Goal: Communication & Community: Answer question/provide support

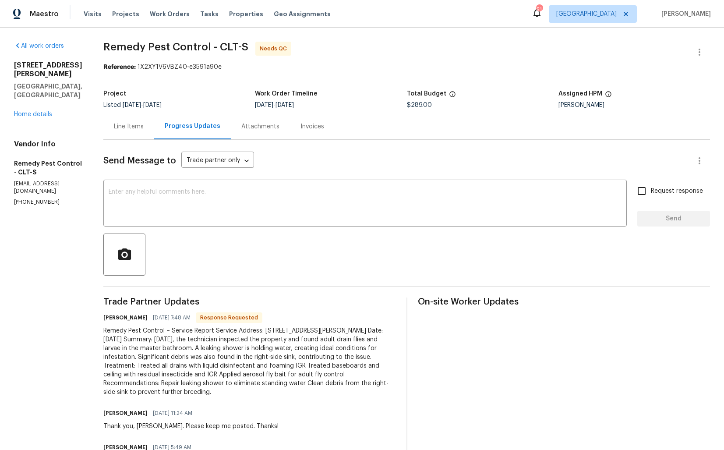
click at [122, 128] on div "Line Items" at bounding box center [129, 126] width 30 height 9
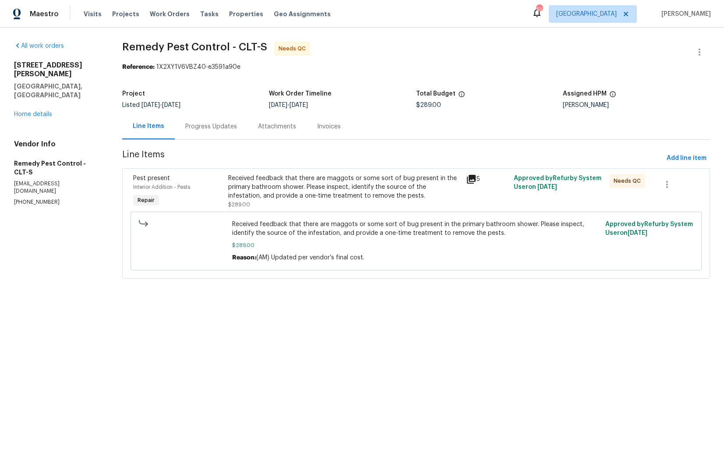
click at [383, 191] on div "Received feedback that there are maggots or some sort of bug present in the pri…" at bounding box center [344, 187] width 233 height 26
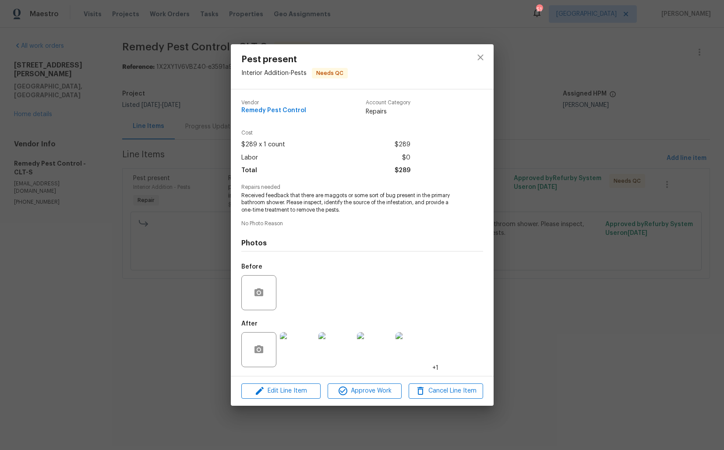
click at [304, 357] on img at bounding box center [297, 349] width 35 height 35
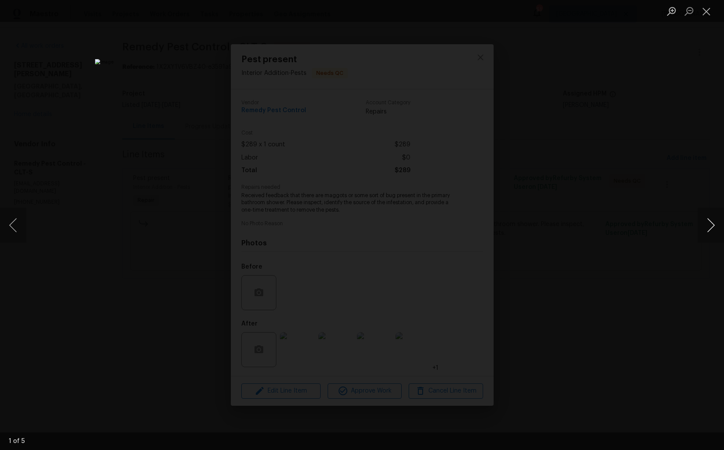
click at [708, 234] on button "Next image" at bounding box center [711, 225] width 26 height 35
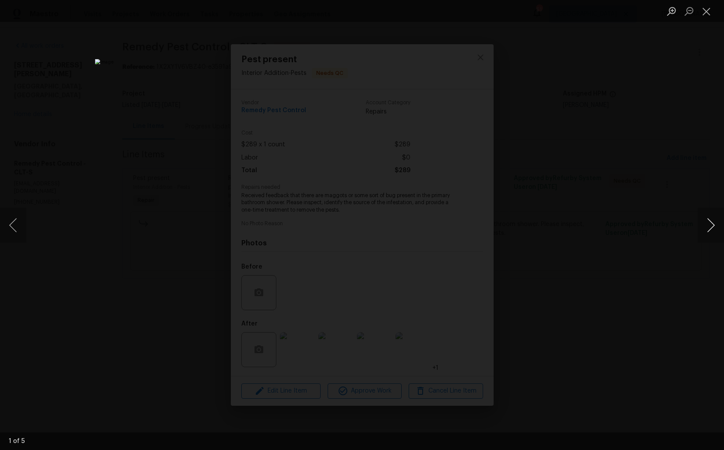
click at [708, 234] on button "Next image" at bounding box center [711, 225] width 26 height 35
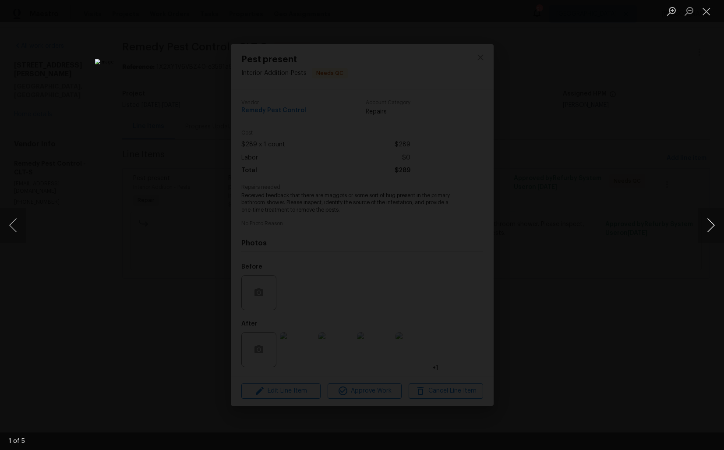
click at [708, 234] on button "Next image" at bounding box center [711, 225] width 26 height 35
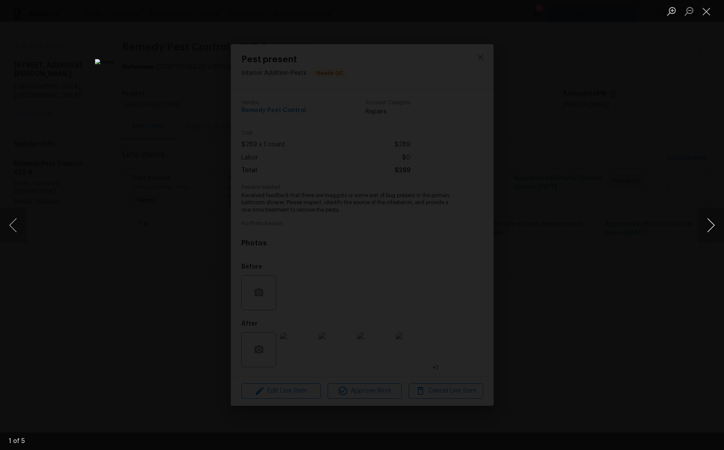
click at [708, 234] on button "Next image" at bounding box center [711, 225] width 26 height 35
click at [617, 235] on div "Lightbox" at bounding box center [362, 225] width 724 height 450
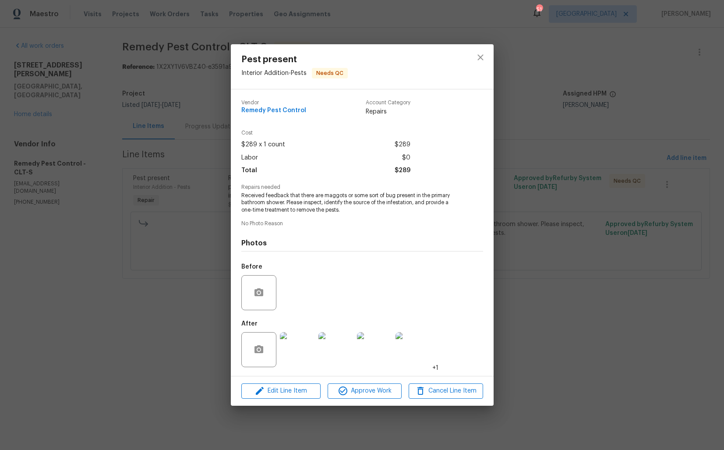
click at [124, 311] on div "Pest present Interior Addition - Pests Needs QC Vendor Remedy Pest Control Acco…" at bounding box center [362, 225] width 724 height 450
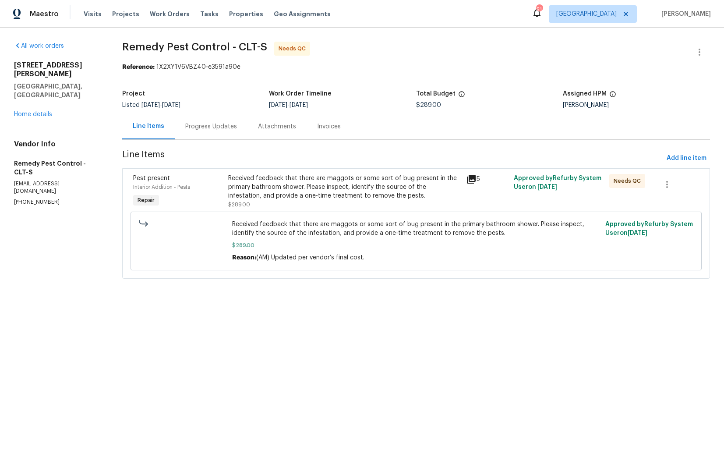
click at [213, 130] on div "Progress Updates" at bounding box center [211, 126] width 52 height 9
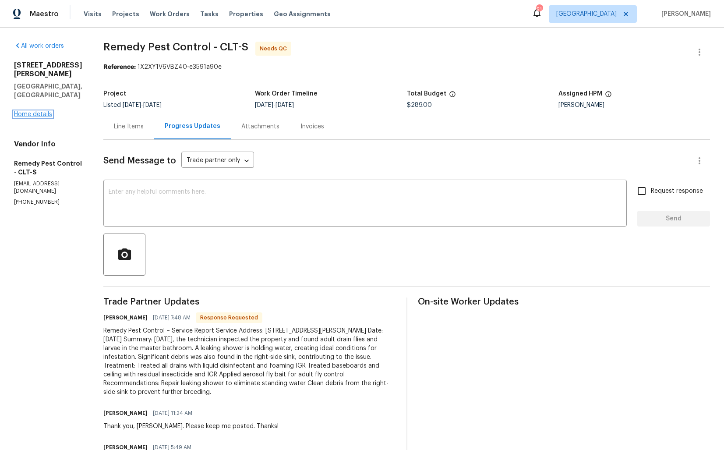
click at [23, 112] on link "Home details" at bounding box center [33, 114] width 38 height 6
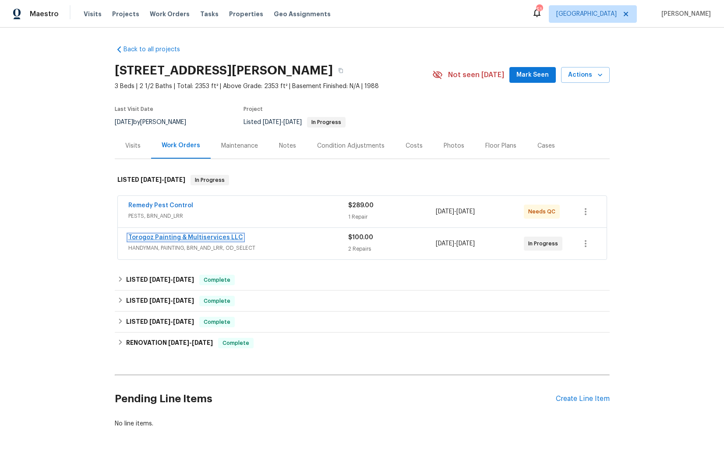
click at [154, 235] on link "Torogoz Painting & Multiservices LLC" at bounding box center [185, 237] width 115 height 6
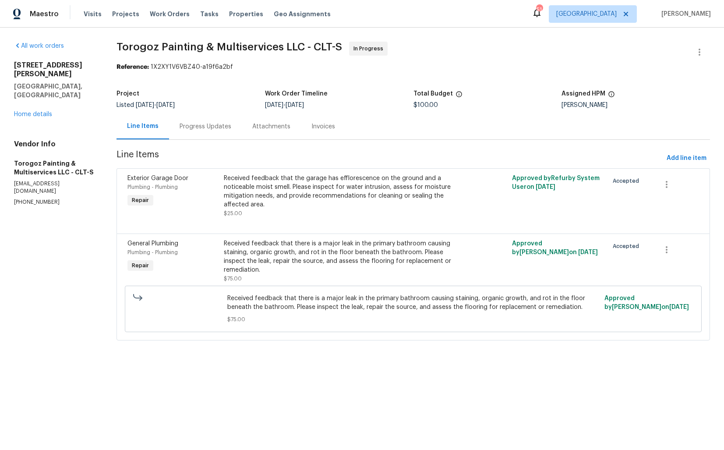
click at [200, 123] on div "Progress Updates" at bounding box center [206, 126] width 52 height 9
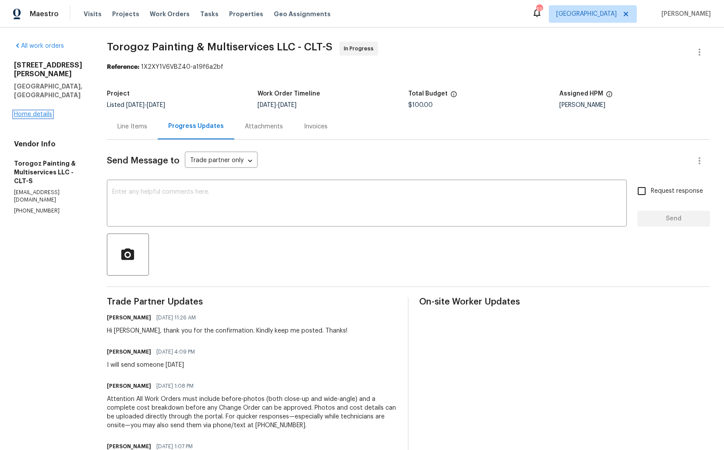
click at [21, 111] on link "Home details" at bounding box center [33, 114] width 38 height 6
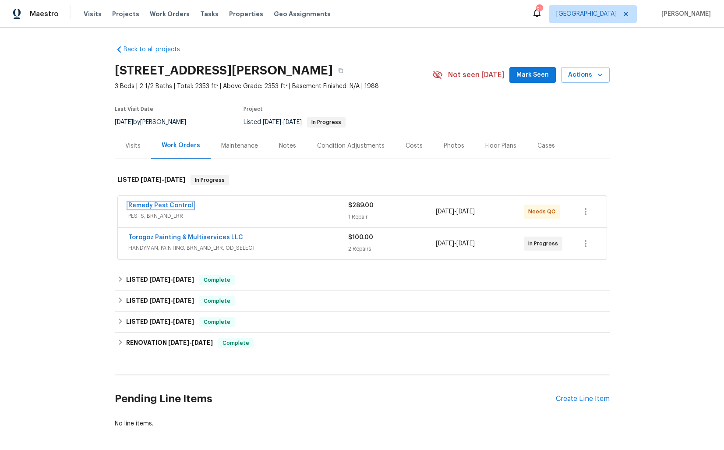
click at [171, 203] on link "Remedy Pest Control" at bounding box center [160, 205] width 65 height 6
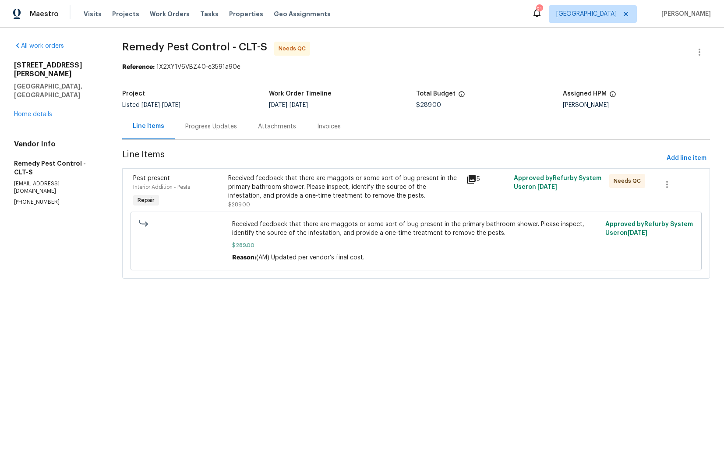
click at [223, 123] on div "Progress Updates" at bounding box center [211, 126] width 52 height 9
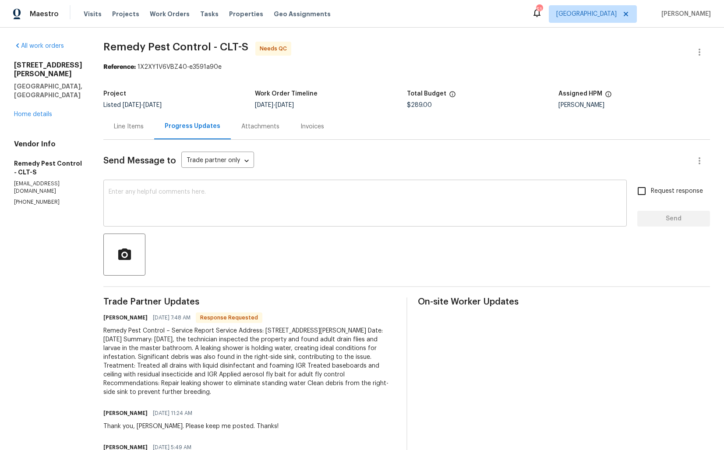
click at [265, 195] on textarea at bounding box center [365, 204] width 513 height 31
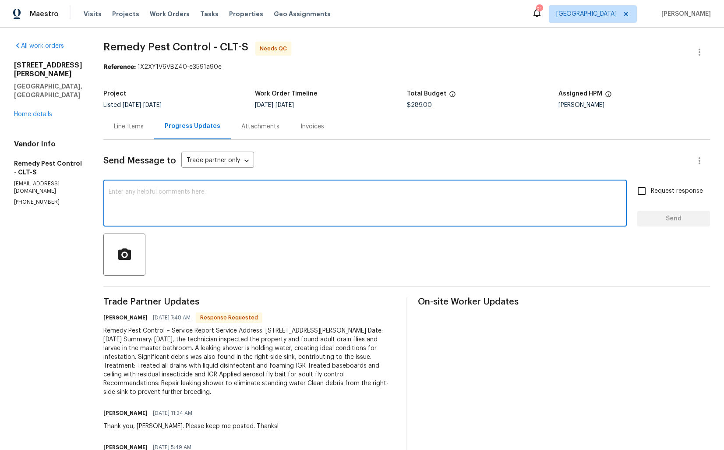
click at [265, 195] on textarea at bounding box center [365, 204] width 513 height 31
click at [28, 113] on link "Home details" at bounding box center [33, 114] width 38 height 6
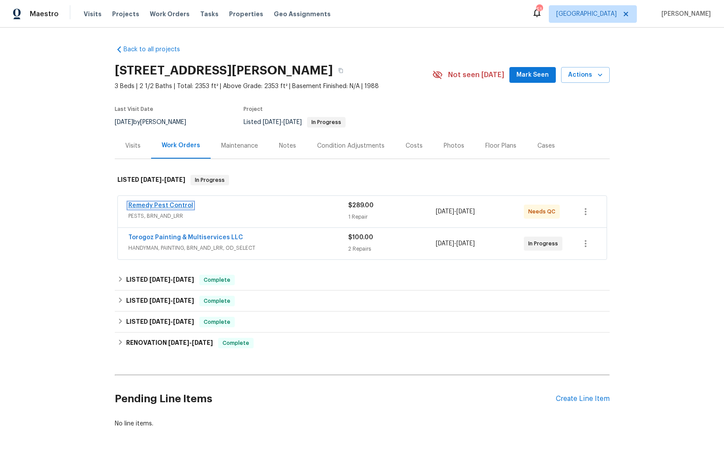
click at [150, 206] on link "Remedy Pest Control" at bounding box center [160, 205] width 65 height 6
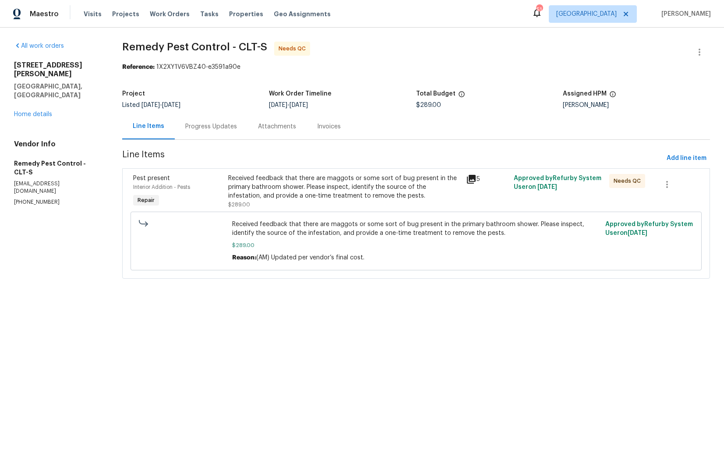
click at [216, 127] on div "Progress Updates" at bounding box center [211, 126] width 52 height 9
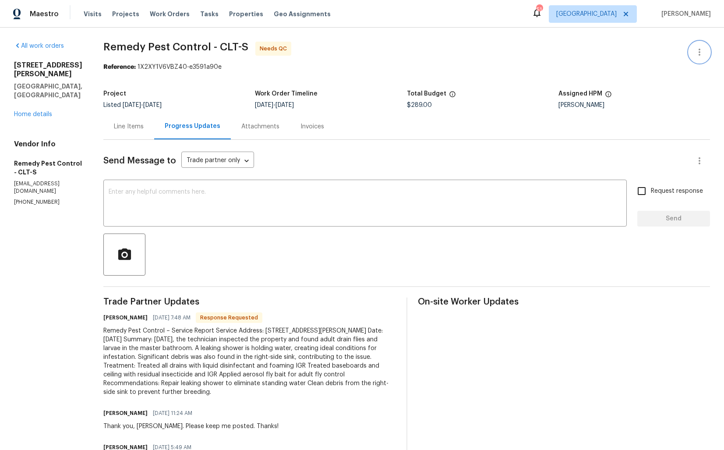
click at [697, 55] on icon "button" at bounding box center [700, 52] width 11 height 11
click at [637, 58] on li "Edit" at bounding box center [671, 52] width 95 height 14
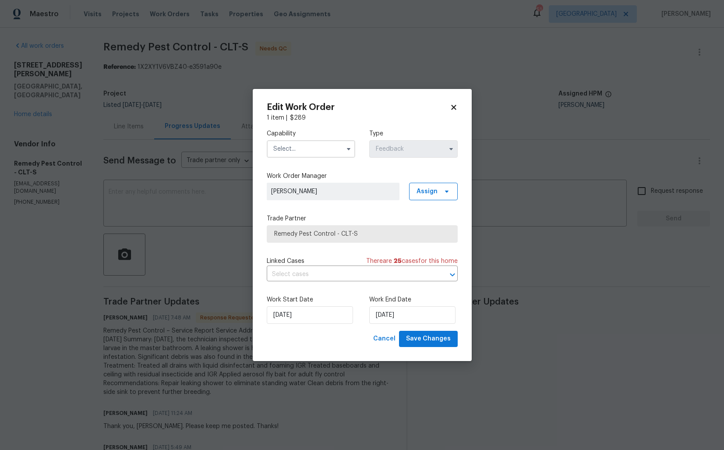
click at [307, 152] on input "text" at bounding box center [311, 149] width 89 height 18
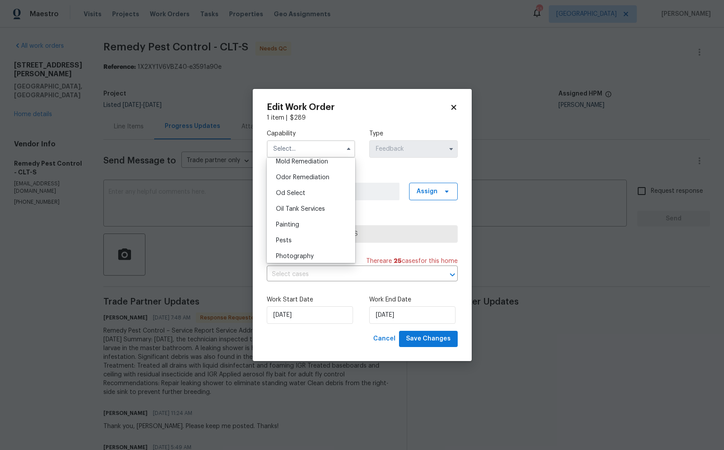
scroll to position [699, 0]
click at [310, 221] on div "Pests" at bounding box center [311, 221] width 84 height 16
type input "Pests"
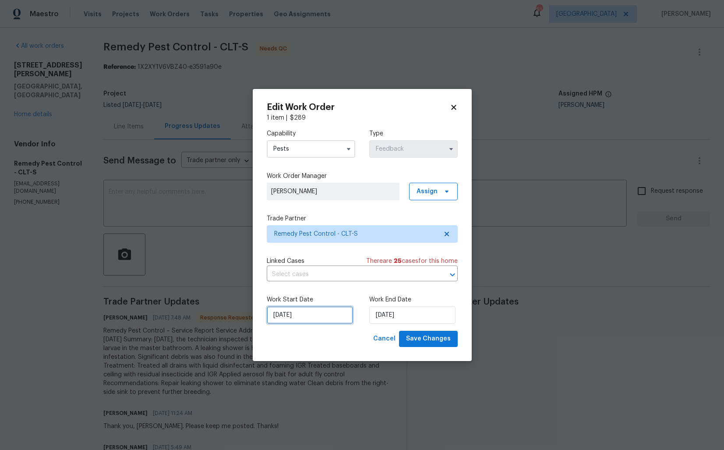
click at [333, 316] on input "[DATE]" at bounding box center [310, 315] width 86 height 18
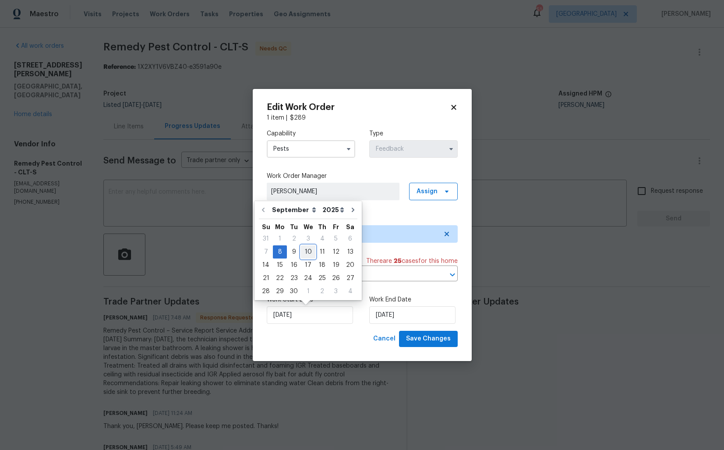
click at [304, 251] on div "10" at bounding box center [308, 252] width 14 height 12
type input "[DATE]"
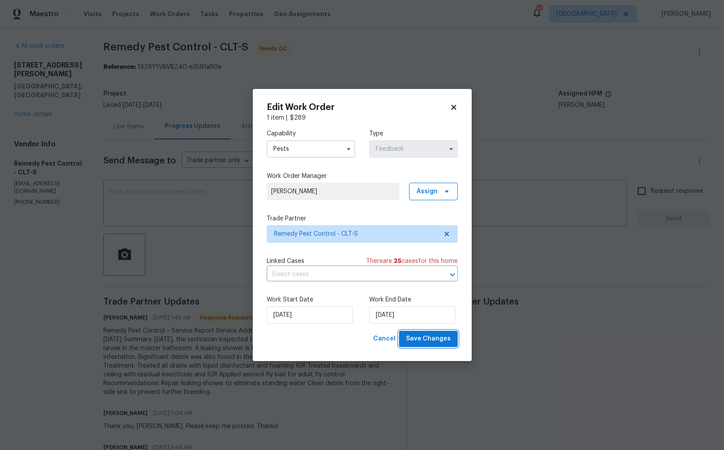
click at [427, 341] on span "Save Changes" at bounding box center [428, 338] width 45 height 11
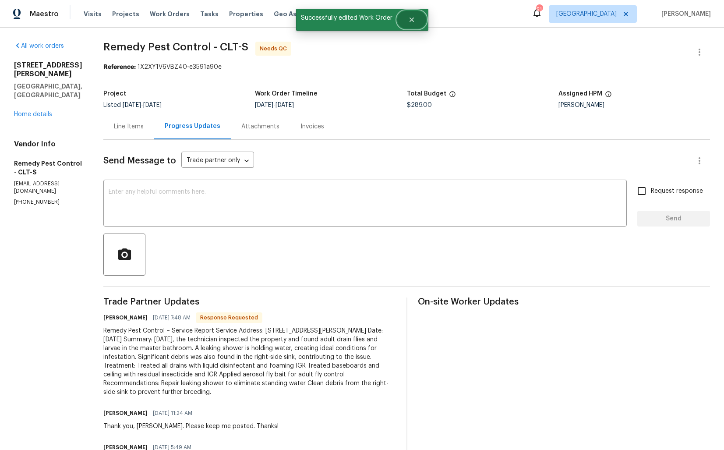
click at [416, 20] on button "Close" at bounding box center [411, 20] width 29 height 18
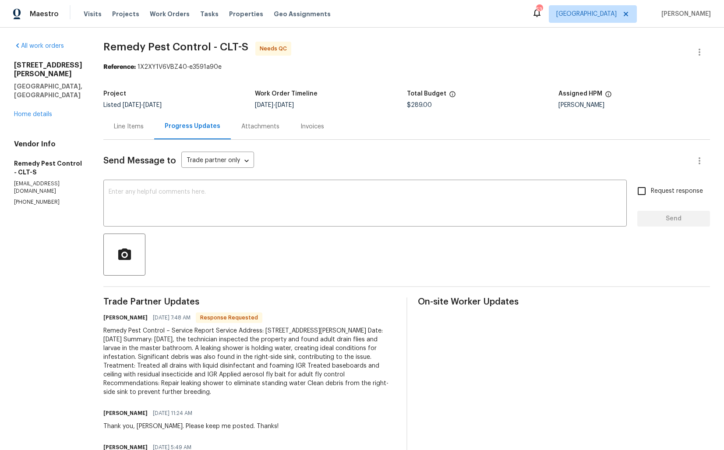
click at [103, 316] on h6 "[PERSON_NAME]" at bounding box center [125, 317] width 44 height 9
copy h6 "[PERSON_NAME]"
click at [246, 185] on div "x ​" at bounding box center [365, 204] width 524 height 45
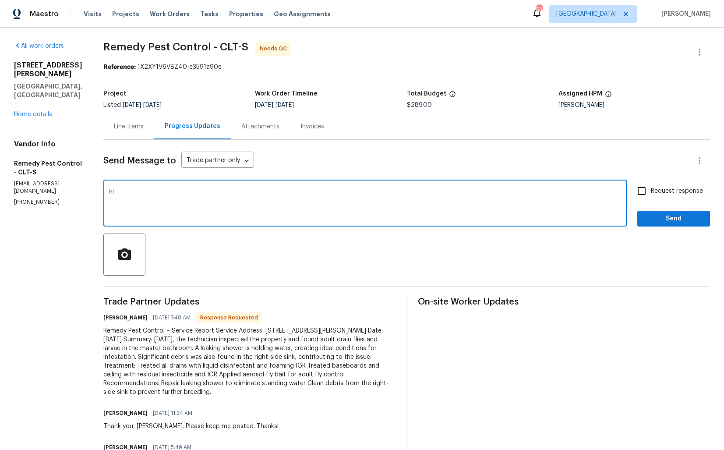
paste textarea "[PERSON_NAME]"
type textarea "Hi [PERSON_NAME], thank you for completing the job. WO is approved. Thanks!"
click at [683, 218] on span "Send" at bounding box center [674, 218] width 59 height 11
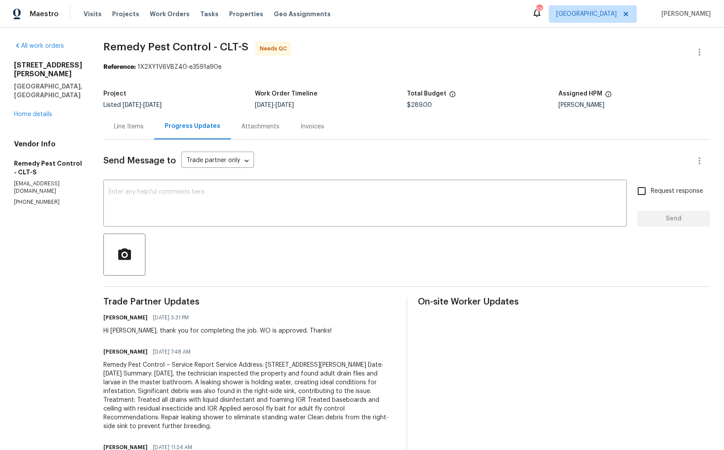
click at [116, 131] on div "Line Items" at bounding box center [129, 126] width 30 height 9
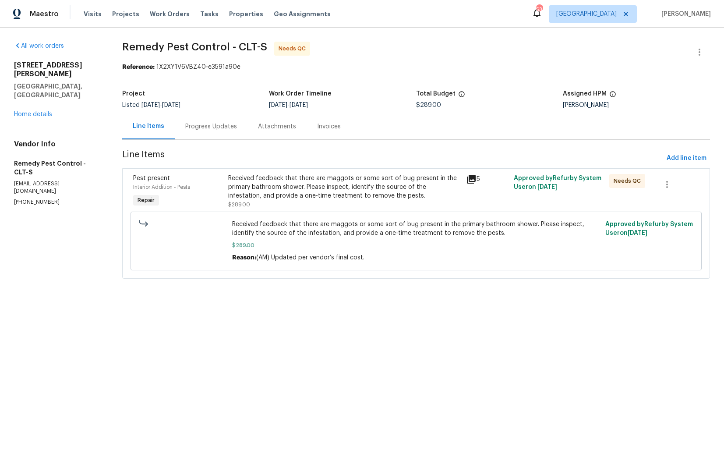
click at [336, 189] on div "Received feedback that there are maggots or some sort of bug present in the pri…" at bounding box center [344, 187] width 233 height 26
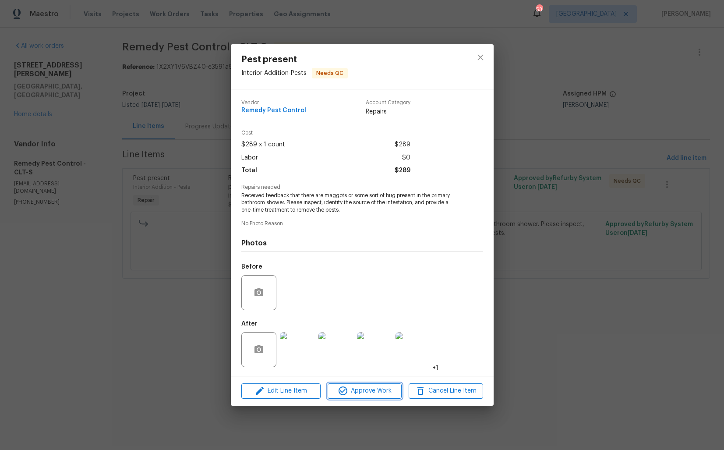
click at [351, 390] on span "Approve Work" at bounding box center [364, 391] width 69 height 11
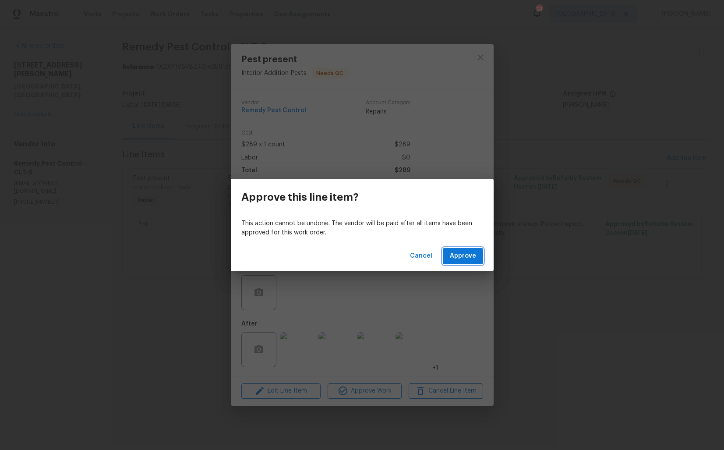
click at [464, 256] on span "Approve" at bounding box center [463, 256] width 26 height 11
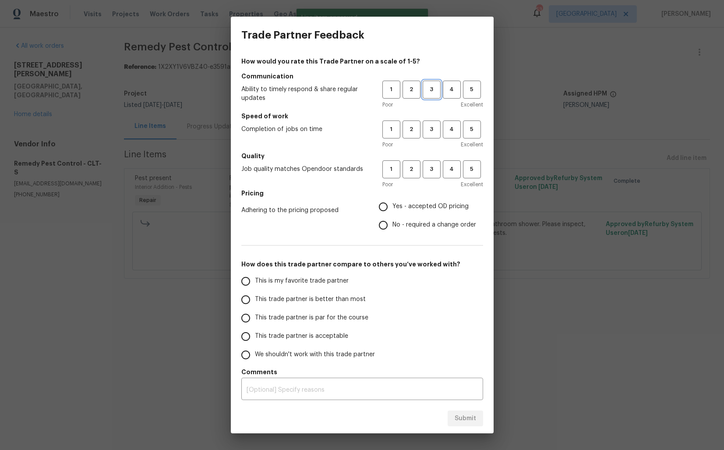
click at [431, 95] on button "3" at bounding box center [432, 90] width 18 height 18
click at [434, 132] on span "3" at bounding box center [432, 129] width 16 height 10
click at [437, 169] on span "3" at bounding box center [432, 169] width 16 height 10
click at [409, 211] on span "Yes - accepted OD pricing" at bounding box center [431, 206] width 76 height 9
click at [393, 211] on input "Yes - accepted OD pricing" at bounding box center [383, 207] width 18 height 18
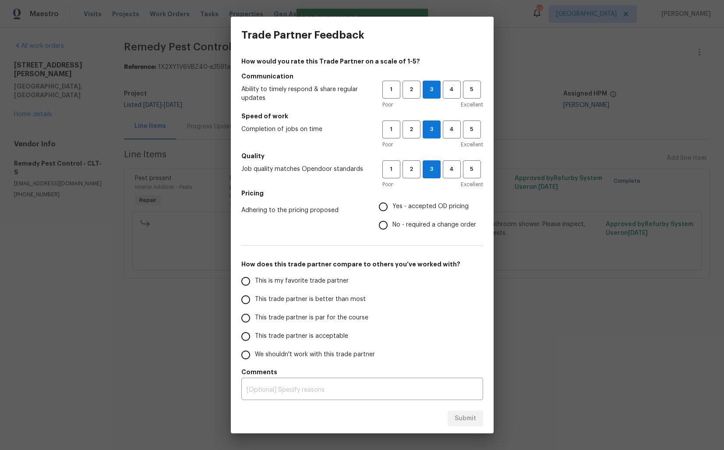
radio input "true"
click at [386, 227] on input "No - required a change order" at bounding box center [383, 225] width 18 height 18
radio input "true"
click at [331, 302] on span "This trade partner is better than most" at bounding box center [310, 299] width 111 height 9
click at [255, 302] on input "This trade partner is better than most" at bounding box center [246, 300] width 18 height 18
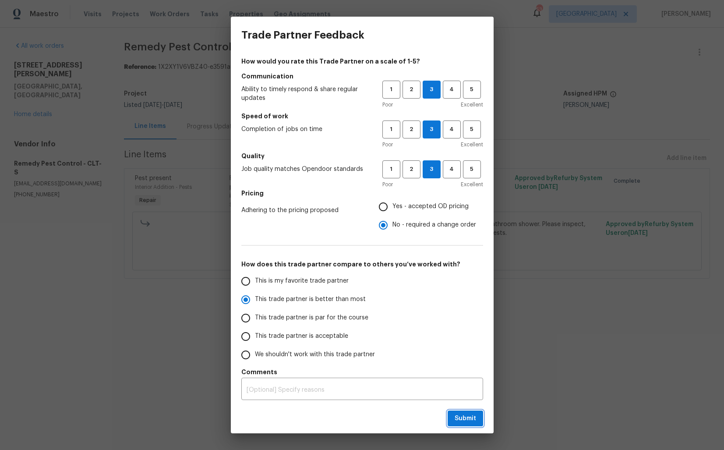
click at [468, 418] on span "Submit" at bounding box center [465, 418] width 21 height 11
radio input "true"
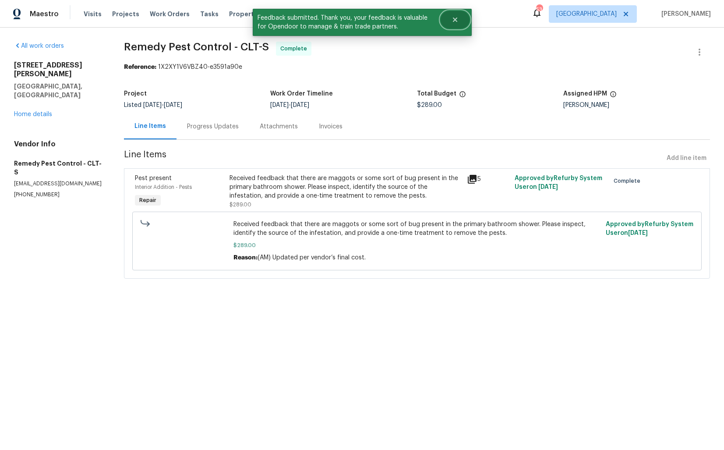
click at [458, 18] on icon "Close" at bounding box center [455, 19] width 7 height 7
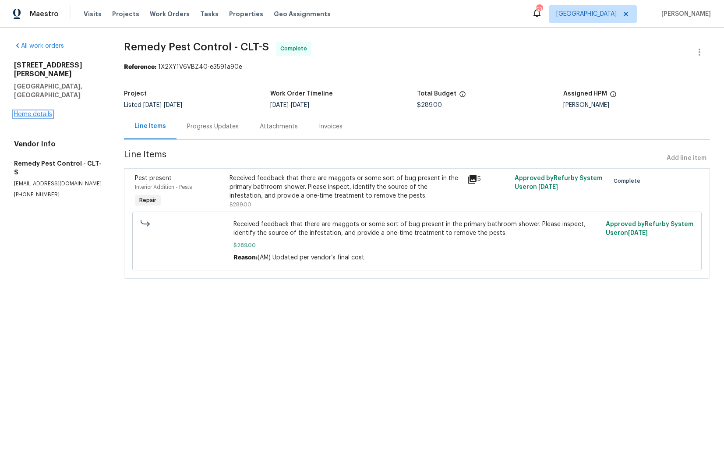
click at [37, 111] on link "Home details" at bounding box center [33, 114] width 38 height 6
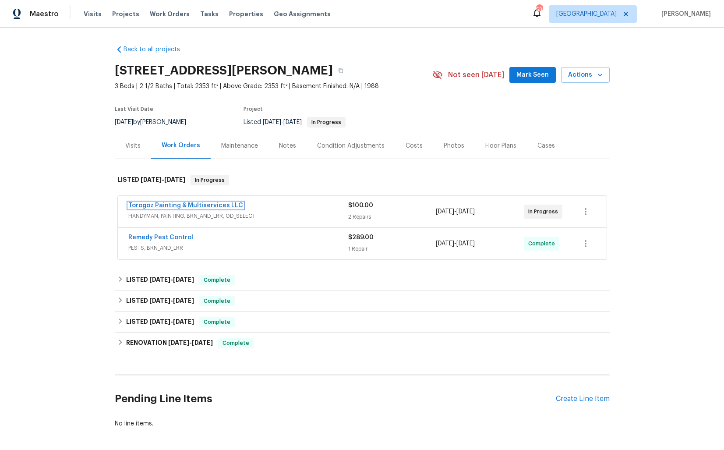
click at [192, 206] on link "Torogoz Painting & Multiservices LLC" at bounding box center [185, 205] width 115 height 6
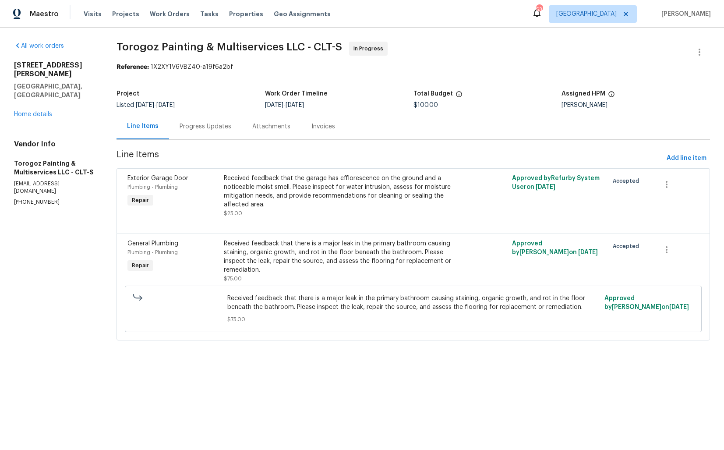
click at [207, 134] on div "Progress Updates" at bounding box center [205, 127] width 73 height 26
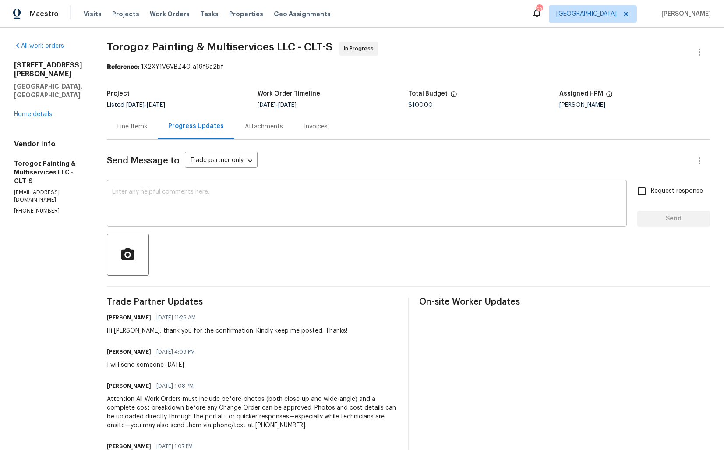
click at [266, 198] on textarea at bounding box center [367, 204] width 510 height 31
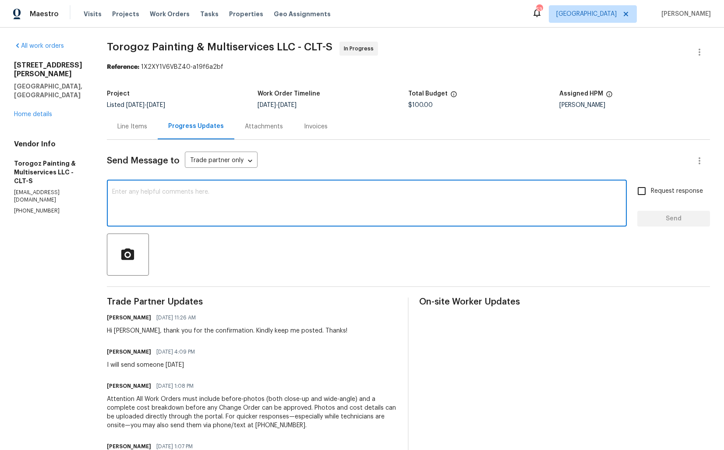
click at [266, 198] on textarea at bounding box center [367, 204] width 510 height 31
paste textarea "Hi team, could you please provide an update on the status of the work order? Th…"
click at [135, 331] on div "Hi Ricardo, thank you for the confirmation. Kindly keep me posted. Thanks!" at bounding box center [227, 330] width 241 height 9
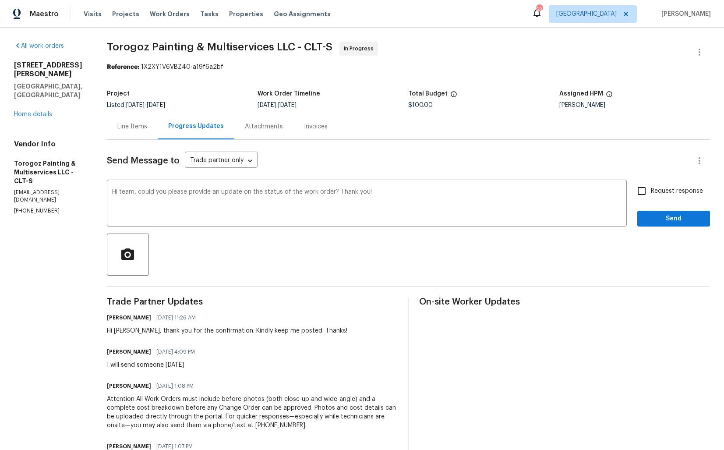
click at [135, 331] on div "Hi Ricardo, thank you for the confirmation. Kindly keep me posted. Thanks!" at bounding box center [227, 330] width 241 height 9
copy div "Ricardo"
click at [142, 195] on textarea "Hi team, could you please provide an update on the status of the work order? Th…" at bounding box center [367, 204] width 510 height 31
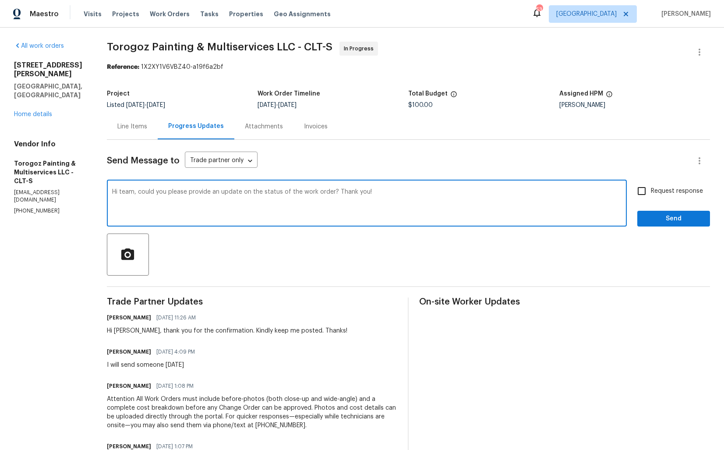
click at [142, 195] on textarea "Hi team, could you please provide an update on the status of the work order? Th…" at bounding box center [367, 204] width 510 height 31
paste textarea "Ricardo"
click at [139, 191] on textarea "Hi team, could you please provide an update on the status of the work order? Th…" at bounding box center [367, 204] width 510 height 31
paste textarea "Ricardo"
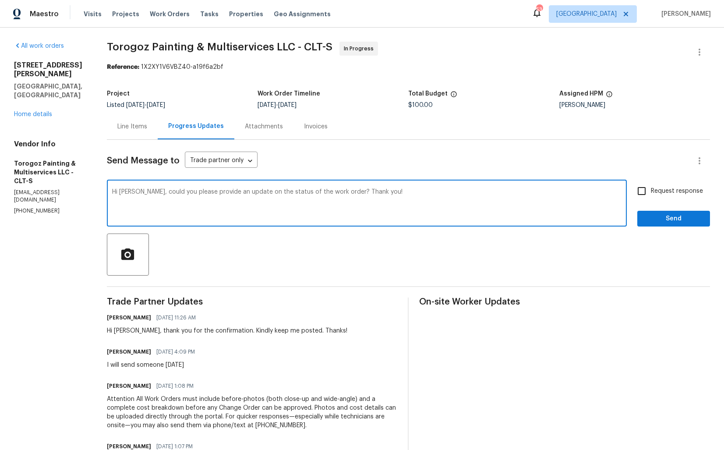
click at [442, 202] on textarea "Hi Ricardo, could you please provide an update on the status of the work order?…" at bounding box center [367, 204] width 510 height 31
type textarea "Hi Ricardo, could you please provide an update on the status of the work order?…"
click at [647, 192] on input "Request response" at bounding box center [642, 191] width 18 height 18
checkbox input "true"
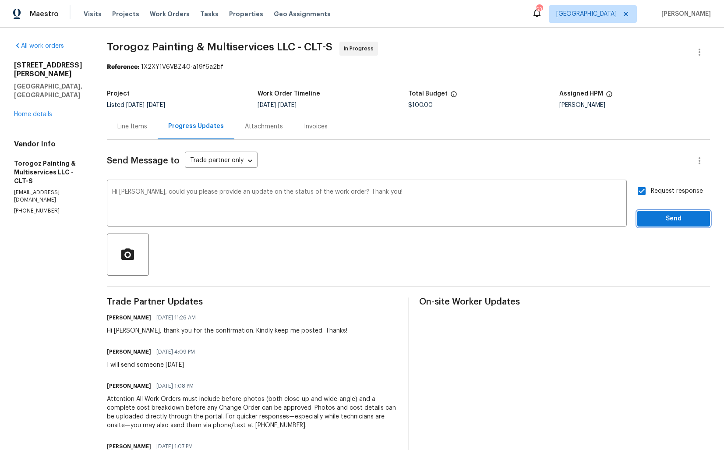
click at [661, 218] on span "Send" at bounding box center [674, 218] width 59 height 11
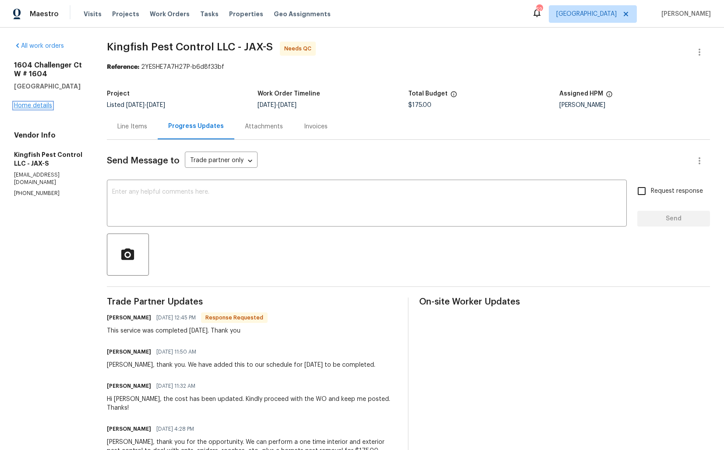
click at [43, 107] on link "Home details" at bounding box center [33, 106] width 38 height 6
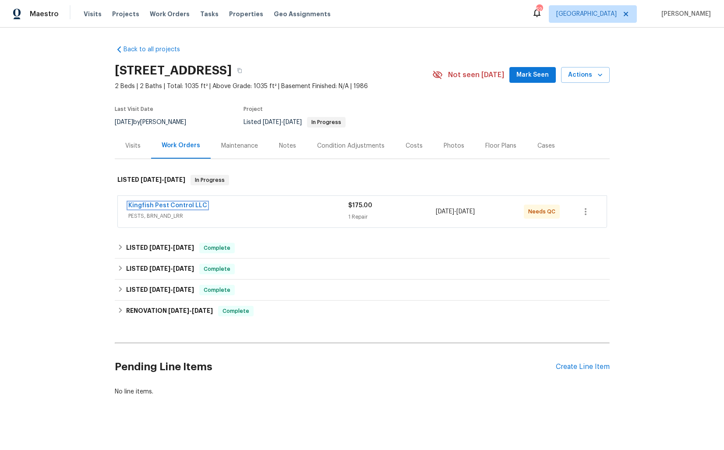
click at [178, 203] on link "Kingfish Pest Control LLC" at bounding box center [167, 205] width 79 height 6
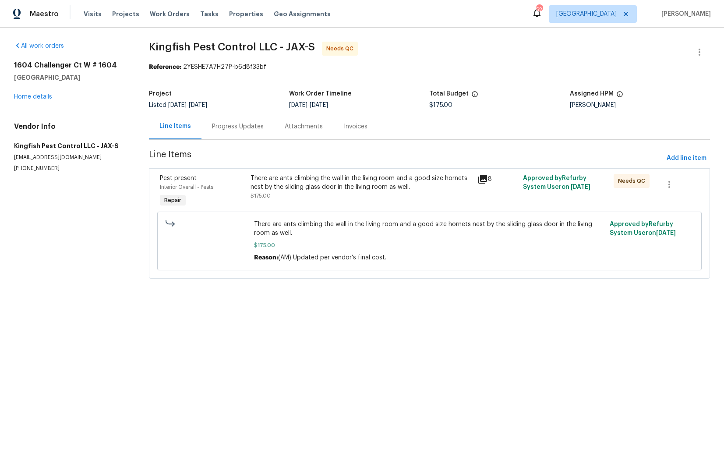
click at [305, 172] on div "There are ants climbing the wall in the living room and a good size hornets nes…" at bounding box center [361, 191] width 227 height 40
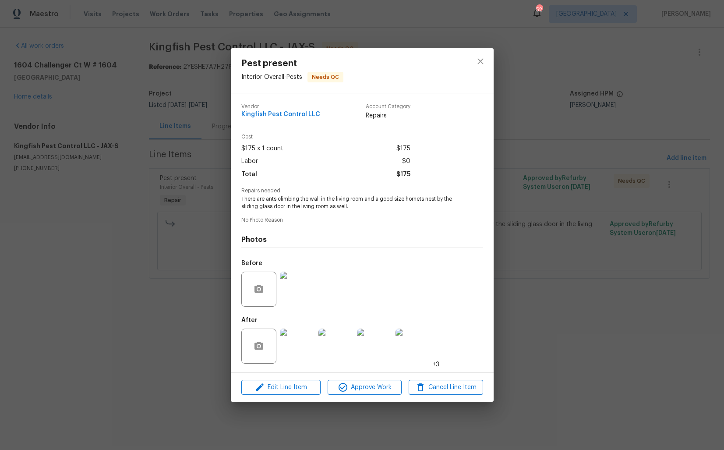
click at [299, 342] on img at bounding box center [297, 346] width 35 height 35
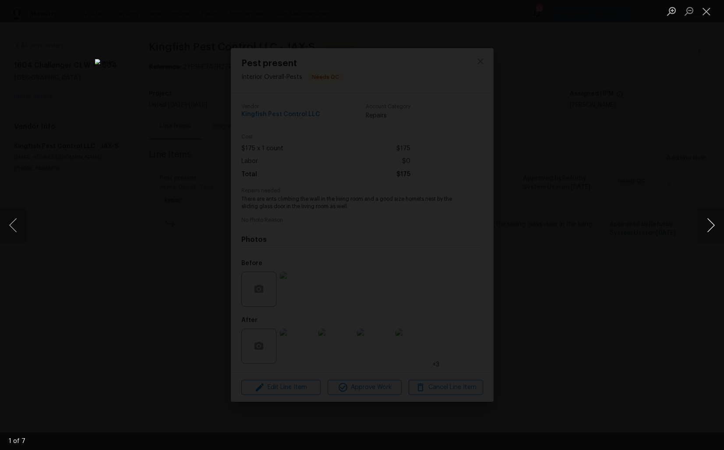
click at [710, 224] on button "Next image" at bounding box center [711, 225] width 26 height 35
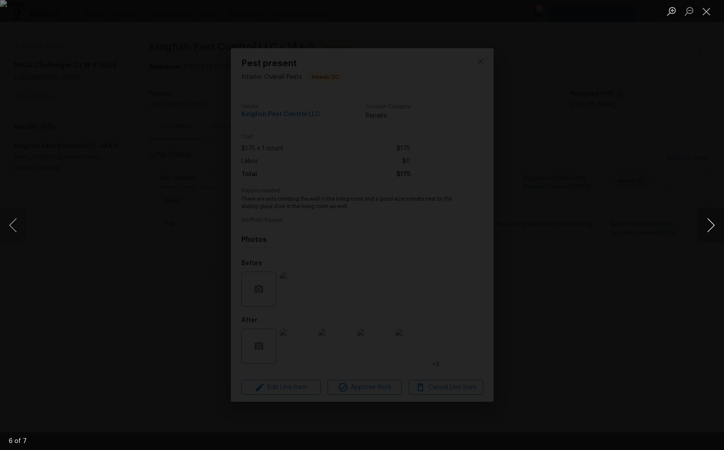
click at [710, 224] on button "Next image" at bounding box center [711, 225] width 26 height 35
click at [627, 226] on div "Lightbox" at bounding box center [362, 225] width 724 height 450
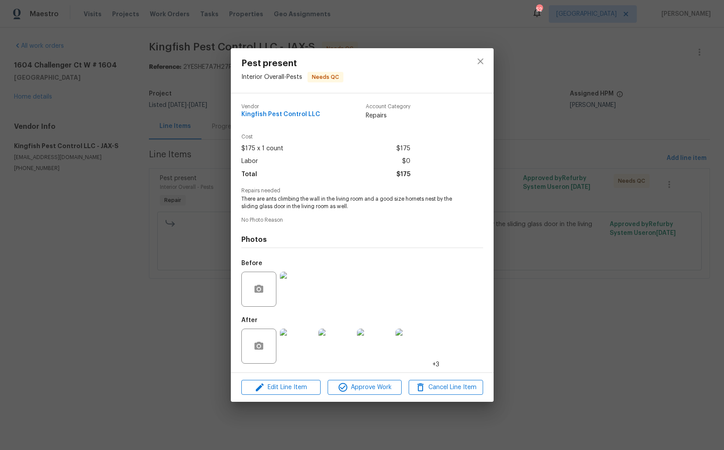
click at [338, 343] on img at bounding box center [336, 346] width 35 height 35
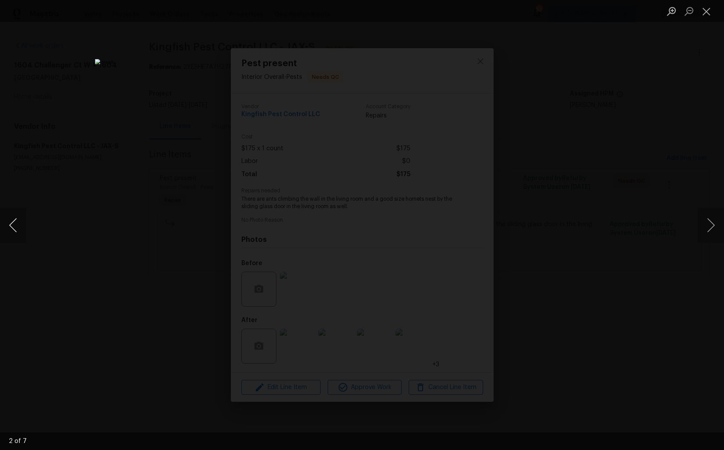
click at [23, 228] on button "Previous image" at bounding box center [13, 225] width 26 height 35
click at [589, 133] on div "Lightbox" at bounding box center [362, 225] width 724 height 450
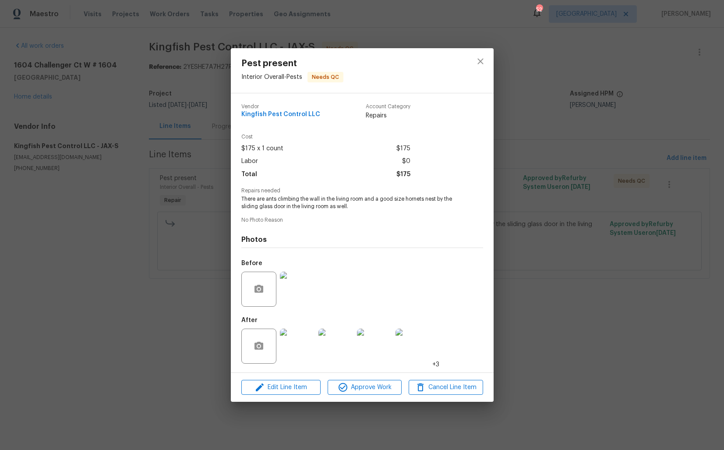
click at [620, 96] on div "Pest present Interior Overall - Pests Needs QC Vendor Kingfish Pest Control LLC…" at bounding box center [362, 225] width 724 height 450
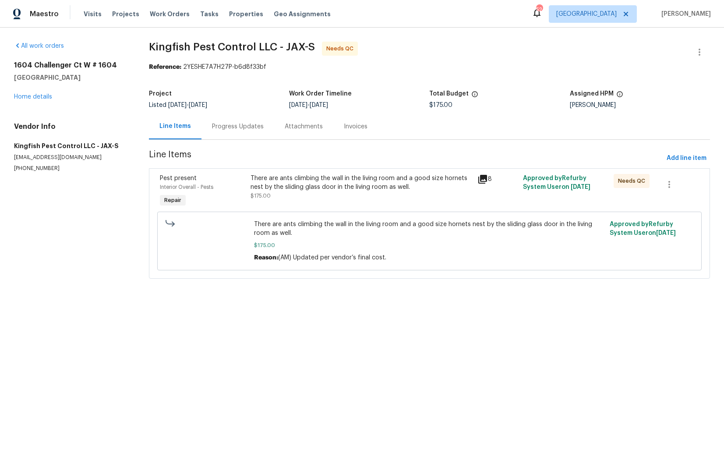
click at [235, 128] on div "Progress Updates" at bounding box center [238, 126] width 52 height 9
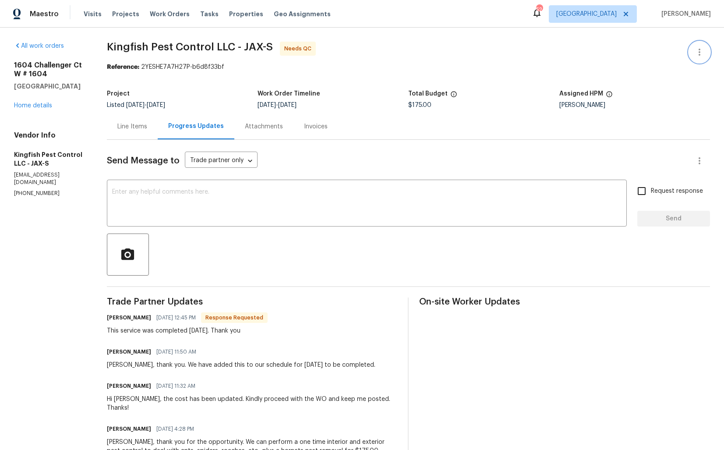
click at [698, 57] on button "button" at bounding box center [699, 52] width 21 height 21
click at [657, 53] on li "Edit" at bounding box center [671, 52] width 95 height 14
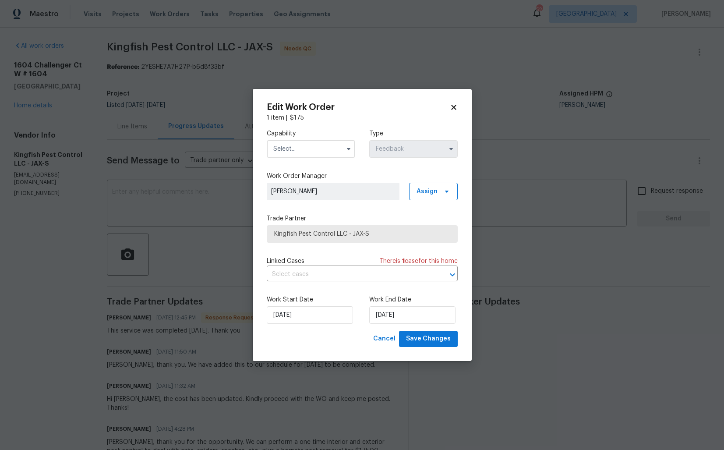
click at [329, 147] on input "text" at bounding box center [311, 149] width 89 height 18
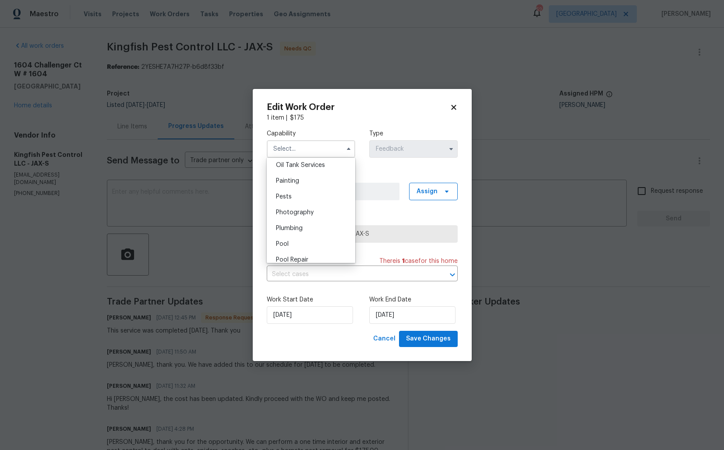
scroll to position [724, 0]
click at [301, 199] on div "Pests" at bounding box center [311, 196] width 84 height 16
type input "Pests"
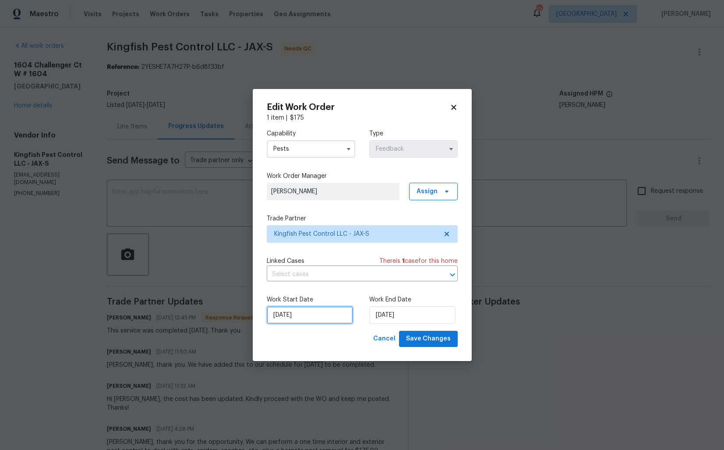
click at [320, 312] on input "[DATE]" at bounding box center [310, 315] width 86 height 18
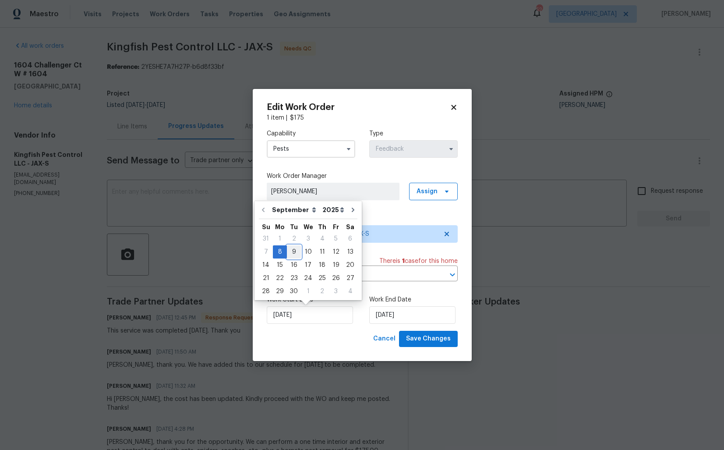
click at [295, 252] on div "9" at bounding box center [294, 252] width 14 height 12
type input "09/09/2025"
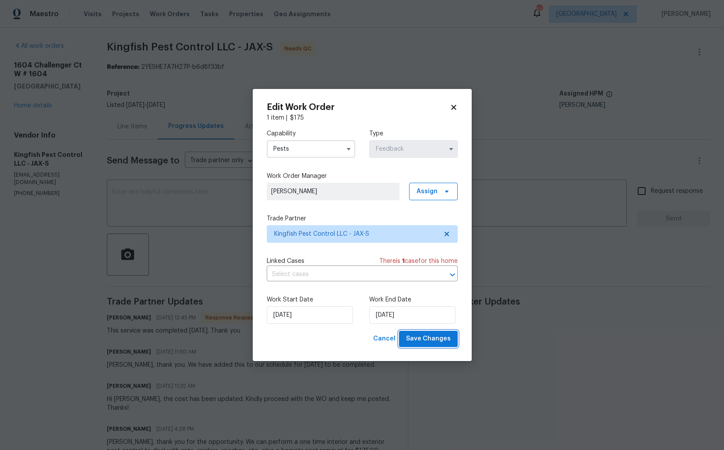
click at [419, 339] on span "Save Changes" at bounding box center [428, 338] width 45 height 11
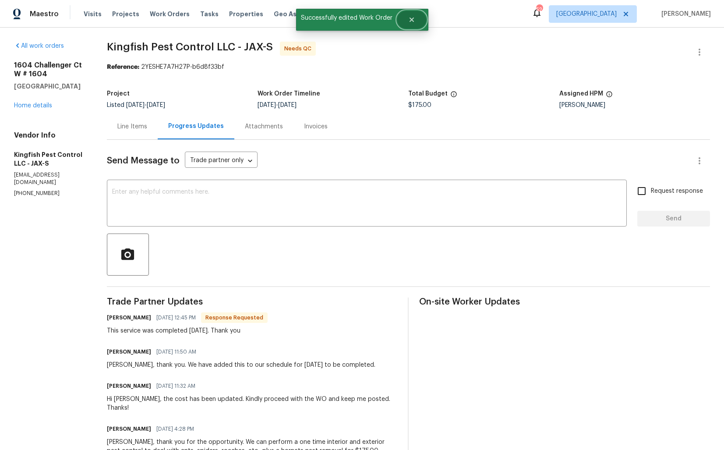
click at [409, 24] on button "Close" at bounding box center [411, 20] width 29 height 18
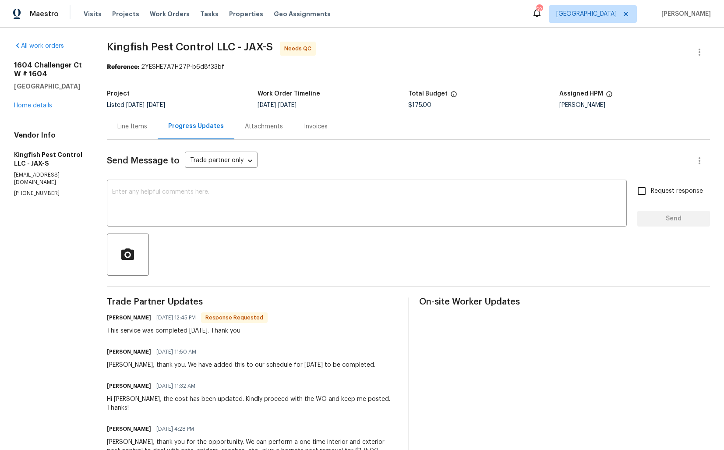
click at [115, 319] on h6 "[PERSON_NAME]" at bounding box center [129, 317] width 44 height 9
copy h6 "Brian"
click at [227, 206] on textarea at bounding box center [367, 204] width 510 height 31
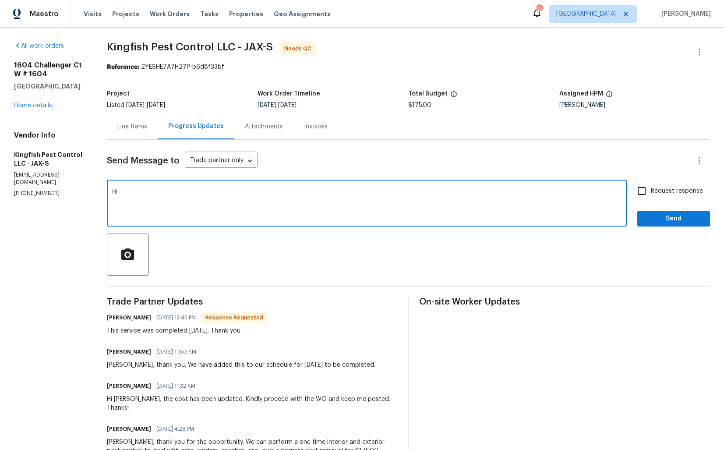
paste textarea "Brian"
type textarea "Hi Brian, thank you for completing the job. WO is approved. Thanks!"
click at [656, 218] on span "Send" at bounding box center [674, 218] width 59 height 11
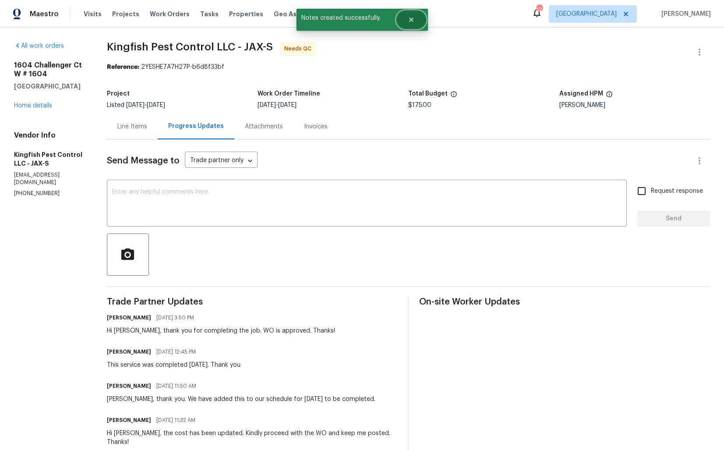
click at [416, 21] on button "Close" at bounding box center [411, 20] width 29 height 18
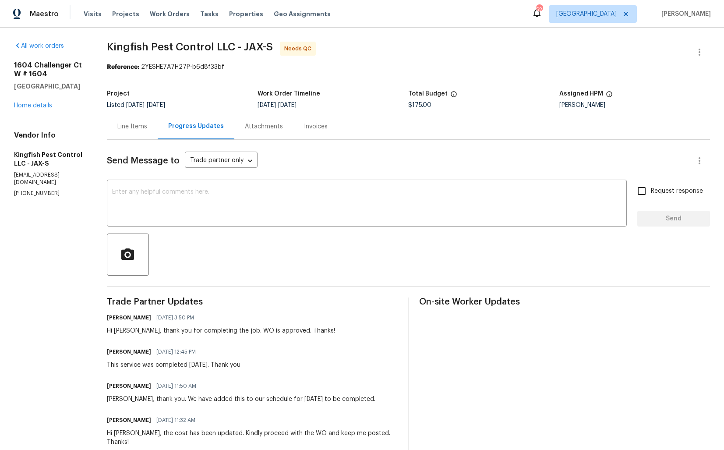
click at [137, 123] on div "Line Items" at bounding box center [132, 126] width 30 height 9
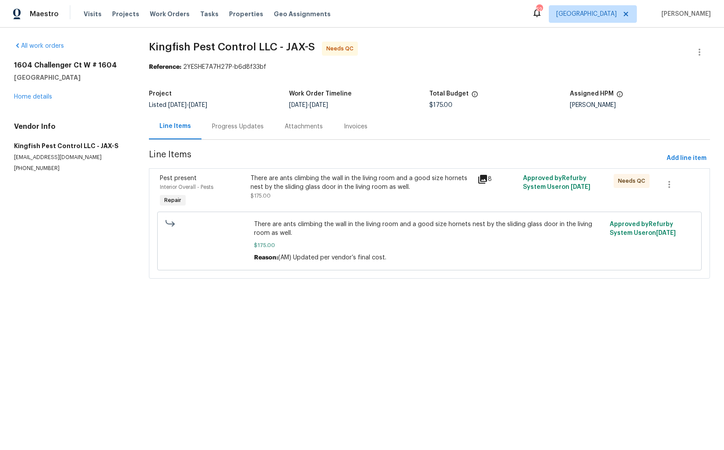
click at [329, 188] on div "There are ants climbing the wall in the living room and a good size hornets nes…" at bounding box center [362, 183] width 222 height 18
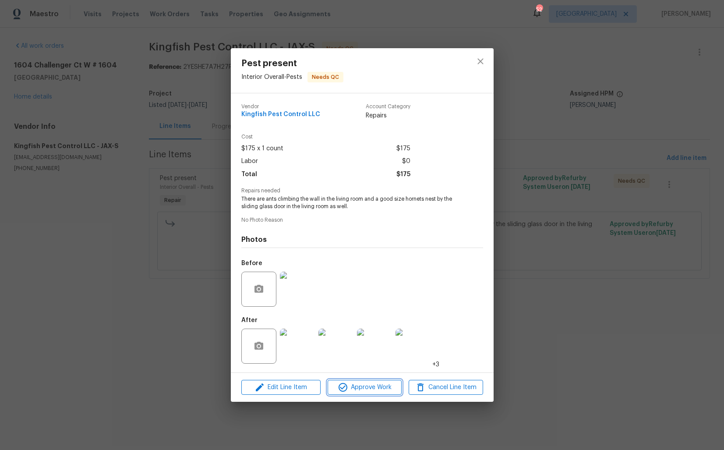
click at [344, 386] on icon "button" at bounding box center [343, 387] width 11 height 11
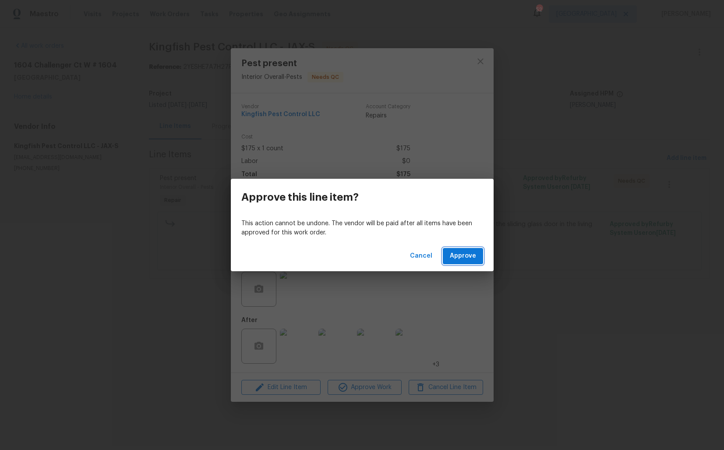
click at [465, 258] on span "Approve" at bounding box center [463, 256] width 26 height 11
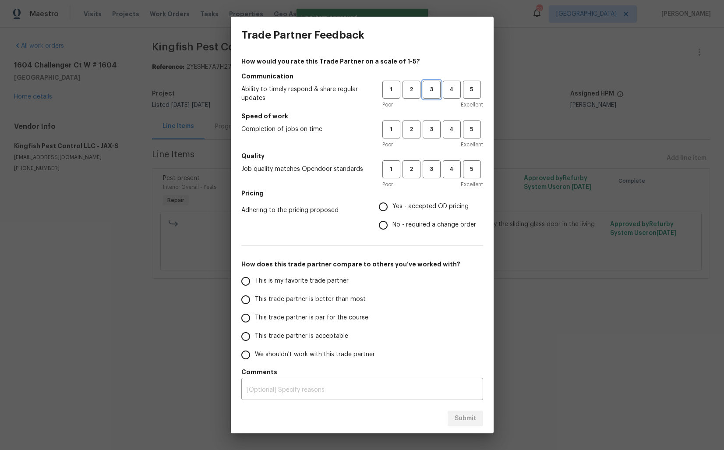
click at [440, 85] on button "3" at bounding box center [432, 90] width 18 height 18
click at [430, 123] on button "3" at bounding box center [432, 130] width 18 height 18
click at [431, 164] on span "3" at bounding box center [432, 169] width 16 height 10
click at [383, 224] on input "No - required a change order" at bounding box center [383, 225] width 18 height 18
radio input "true"
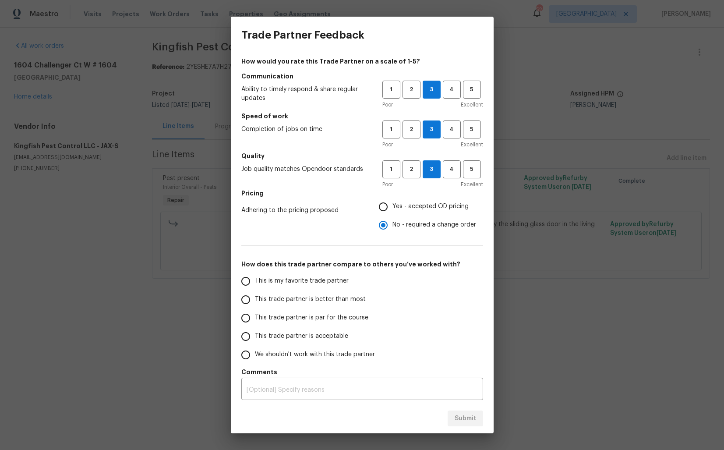
click at [273, 318] on span "This trade partner is par for the course" at bounding box center [312, 317] width 114 height 9
click at [255, 318] on input "This trade partner is par for the course" at bounding box center [246, 318] width 18 height 18
radio input "false"
click at [358, 300] on span "This trade partner is better than most" at bounding box center [310, 299] width 111 height 9
click at [255, 300] on input "This trade partner is better than most" at bounding box center [246, 300] width 18 height 18
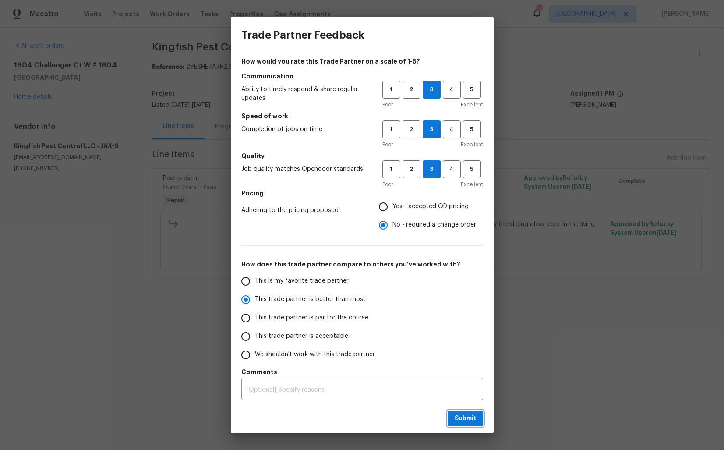
click at [466, 417] on span "Submit" at bounding box center [465, 418] width 21 height 11
radio input "true"
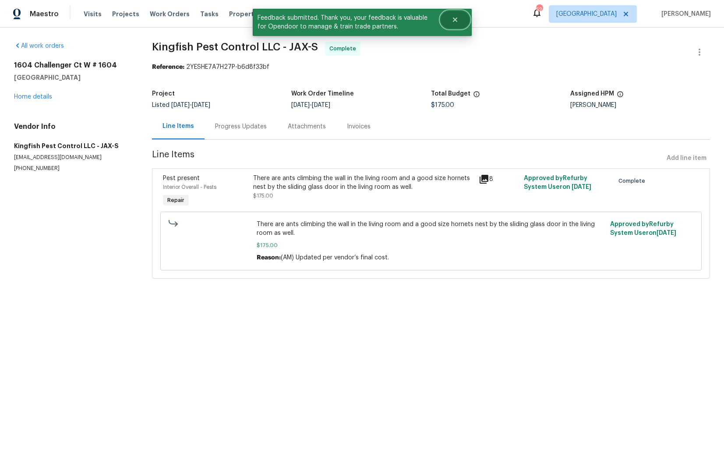
click at [458, 21] on icon "Close" at bounding box center [455, 19] width 7 height 7
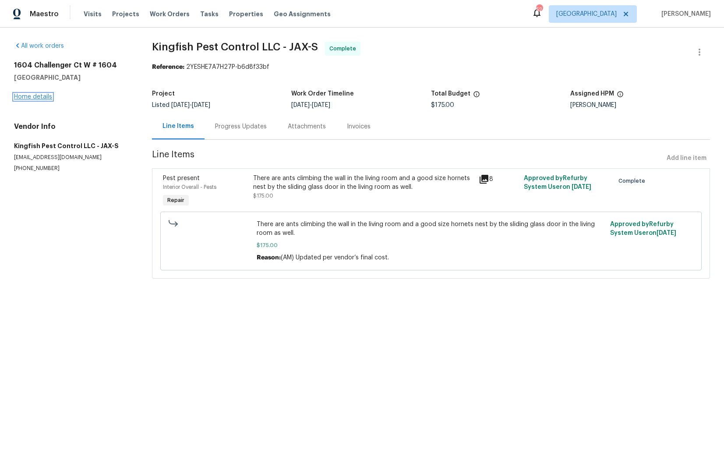
click at [41, 95] on link "Home details" at bounding box center [33, 97] width 38 height 6
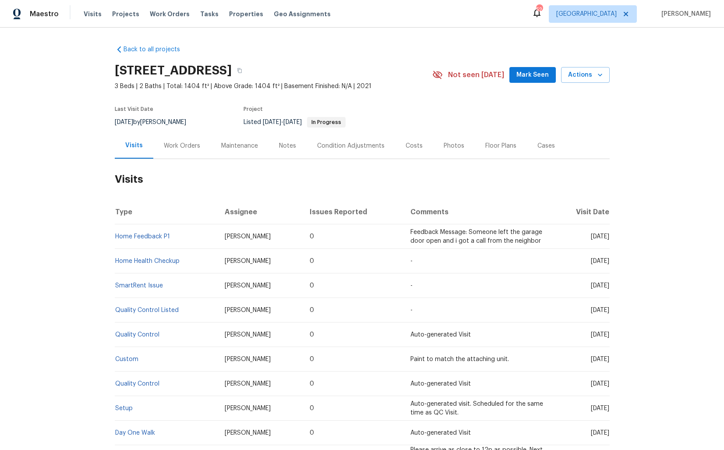
click at [180, 145] on div "Work Orders" at bounding box center [182, 146] width 36 height 9
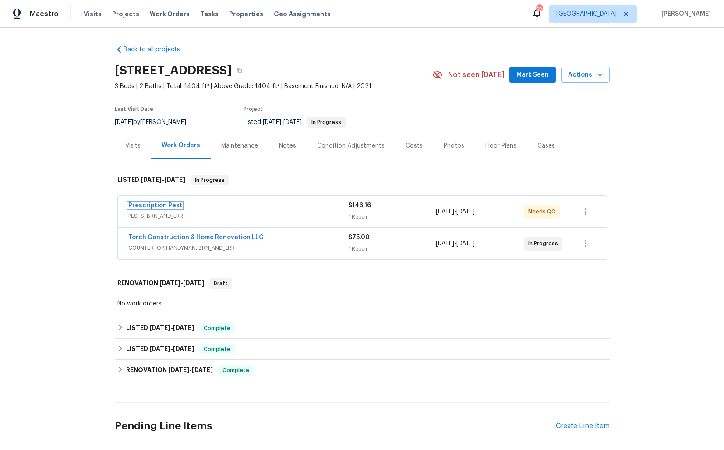
click at [168, 207] on link "Prescription Pest" at bounding box center [155, 205] width 54 height 6
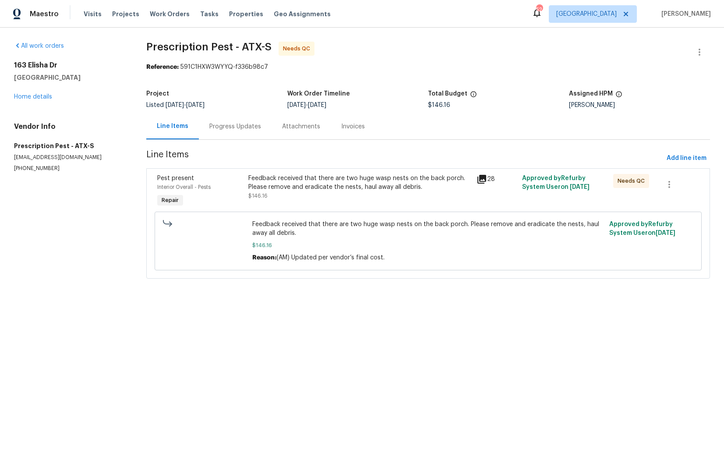
click at [282, 178] on div "Feedback received that there are two huge wasp nests on the back porch. Please …" at bounding box center [359, 183] width 223 height 18
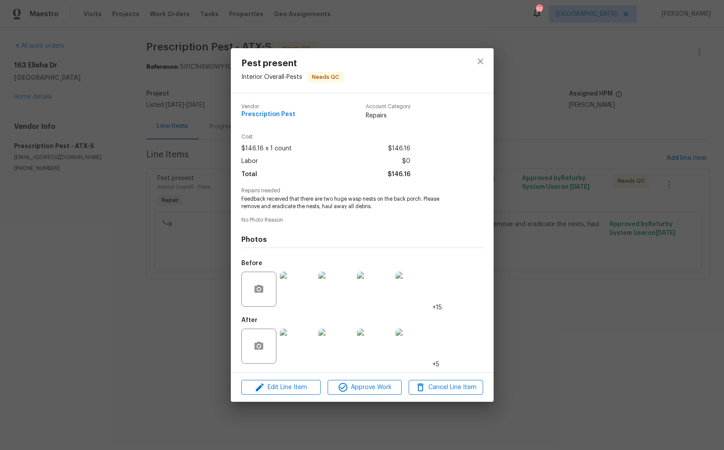
click at [324, 300] on img at bounding box center [336, 289] width 35 height 35
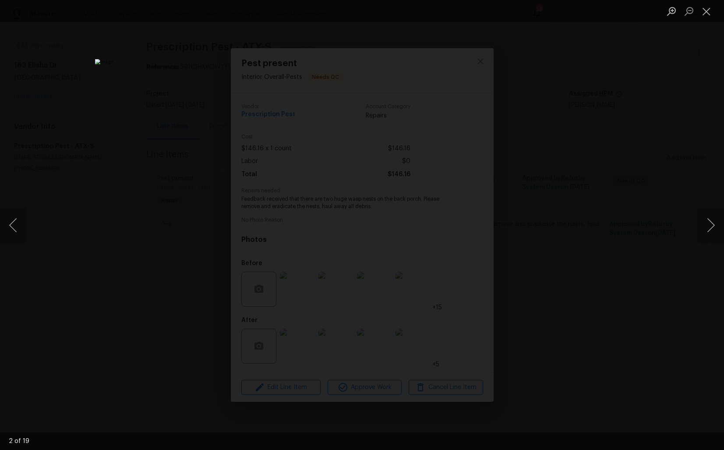
click at [591, 221] on div "Lightbox" at bounding box center [362, 225] width 724 height 450
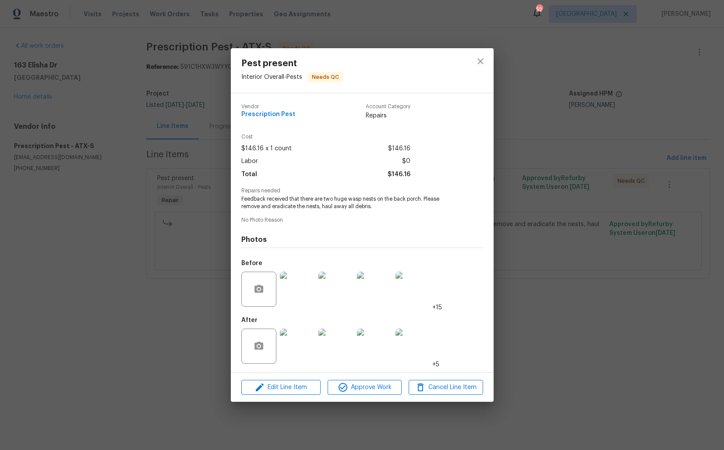
click at [415, 340] on img at bounding box center [413, 346] width 35 height 35
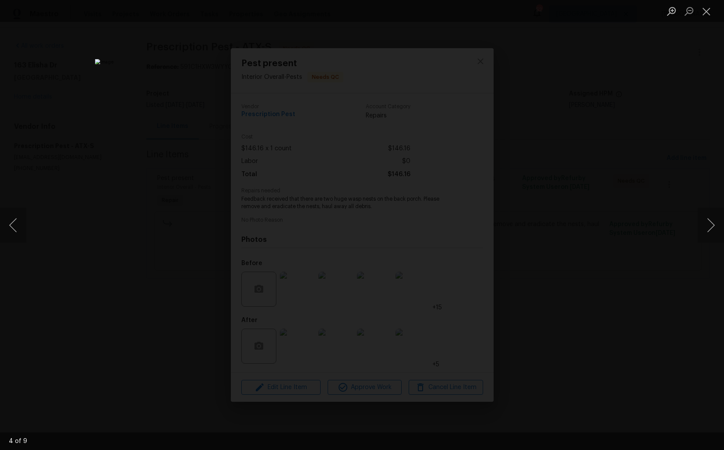
click at [581, 248] on div "Lightbox" at bounding box center [362, 225] width 724 height 450
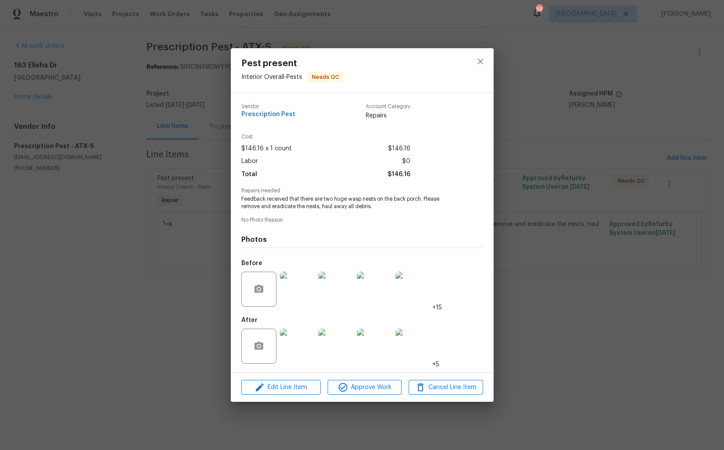
click at [556, 245] on div "Pest present Interior Overall - Pests Needs QC Vendor Prescription Pest Account…" at bounding box center [362, 225] width 724 height 450
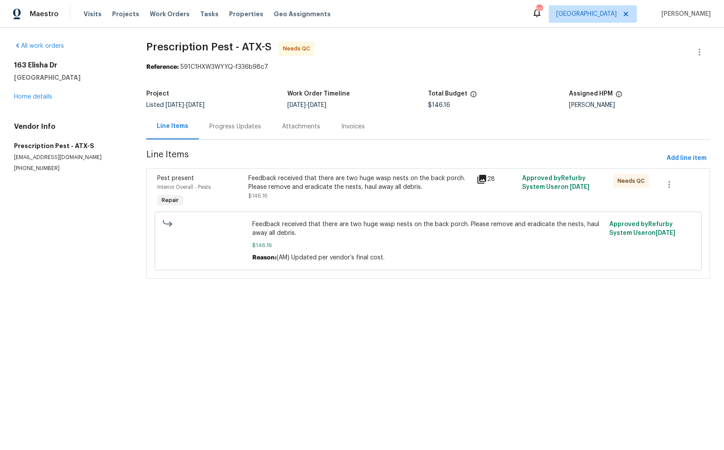
click at [218, 122] on div "Progress Updates" at bounding box center [235, 126] width 52 height 9
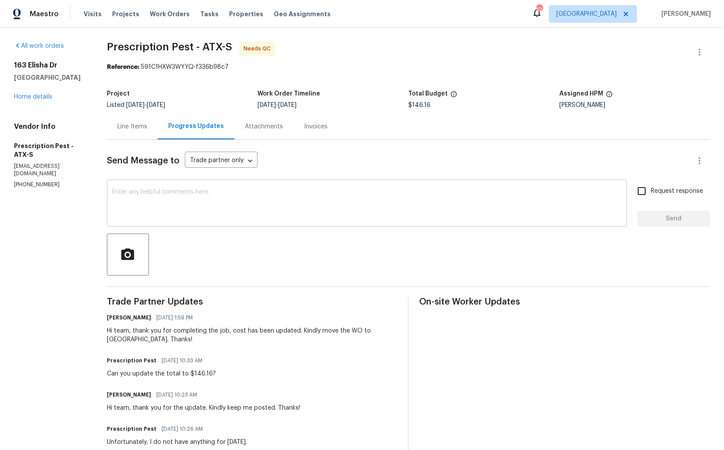
click at [214, 212] on textarea at bounding box center [367, 204] width 510 height 31
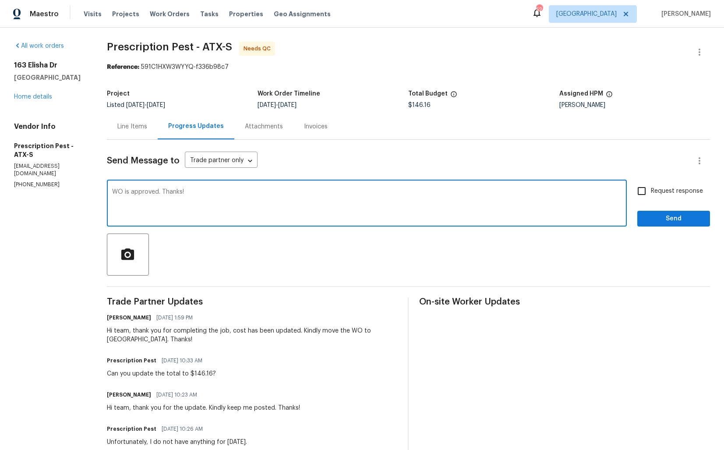
type textarea "WO is approved. Thanks!"
click at [651, 216] on span "Send" at bounding box center [674, 218] width 59 height 11
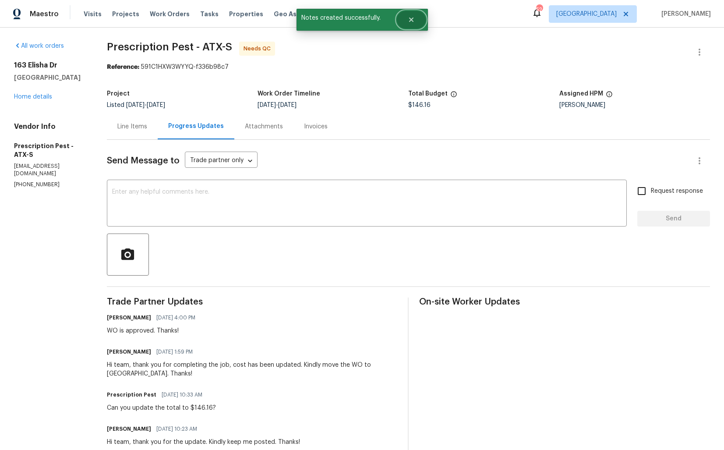
click at [414, 25] on button "Close" at bounding box center [411, 20] width 29 height 18
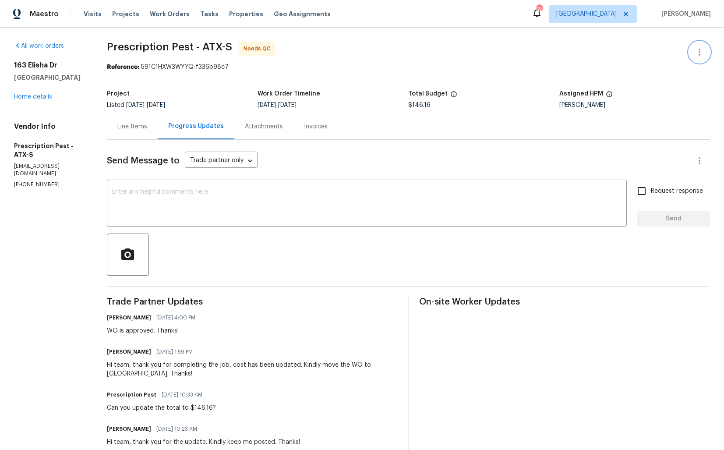
click at [695, 53] on icon "button" at bounding box center [700, 52] width 11 height 11
click at [655, 57] on li "Edit" at bounding box center [671, 52] width 95 height 14
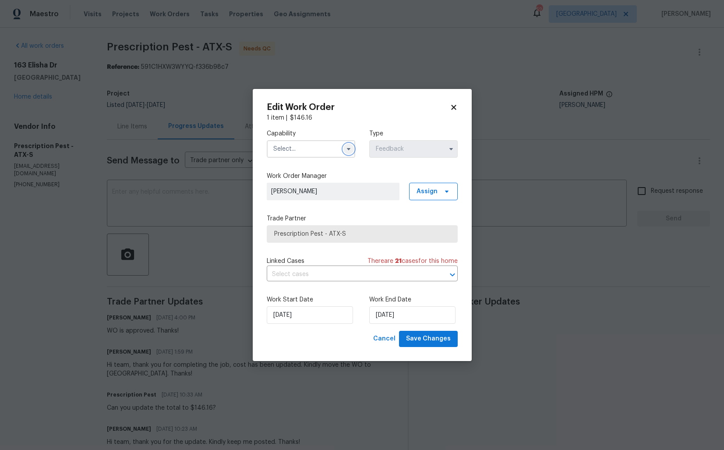
click at [344, 151] on button "button" at bounding box center [349, 149] width 11 height 11
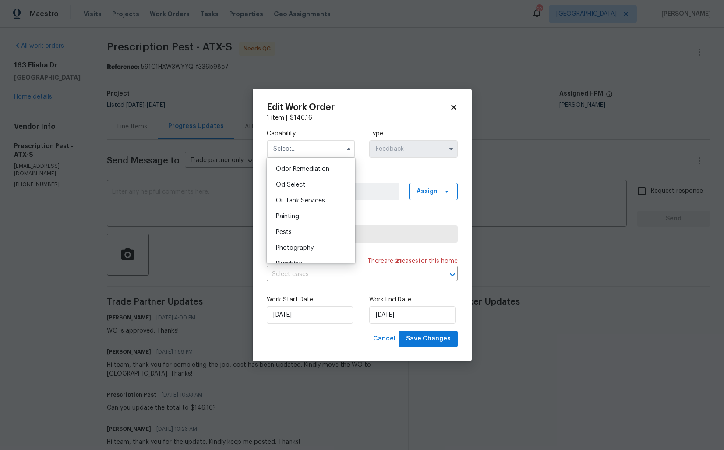
scroll to position [696, 0]
click at [306, 225] on div "Pests" at bounding box center [311, 224] width 84 height 16
type input "Pests"
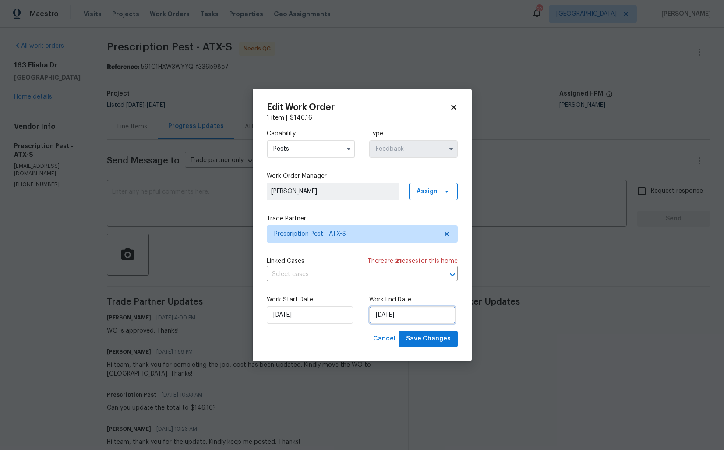
click at [383, 318] on input "08/09/2025" at bounding box center [412, 315] width 86 height 18
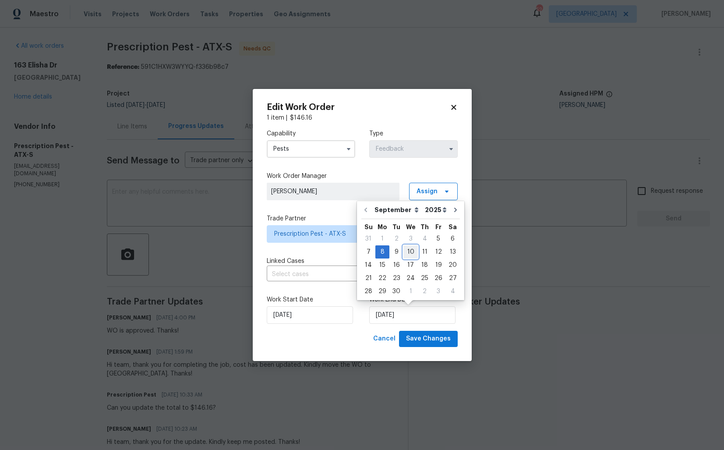
click at [406, 252] on div "10" at bounding box center [411, 252] width 14 height 12
type input "10/09/2025"
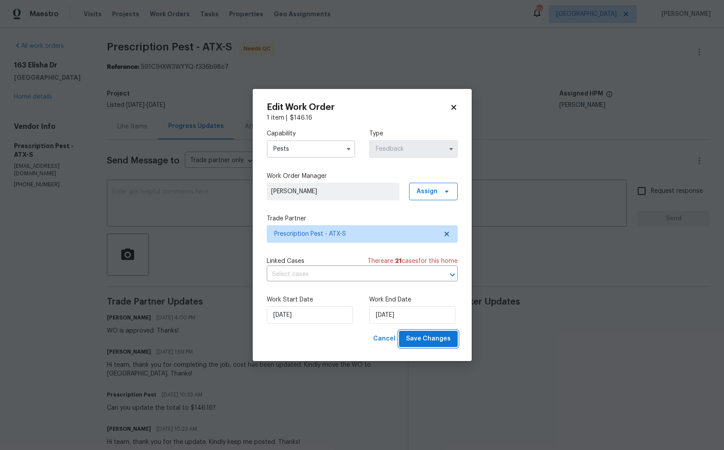
click at [419, 339] on span "Save Changes" at bounding box center [428, 338] width 45 height 11
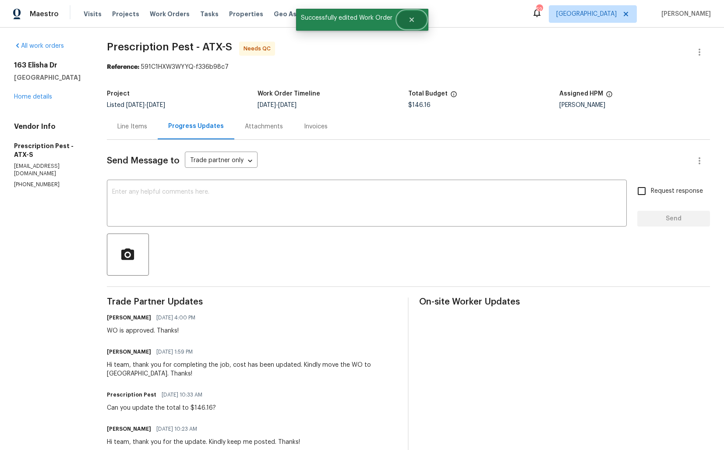
click at [413, 22] on icon "Close" at bounding box center [411, 19] width 7 height 7
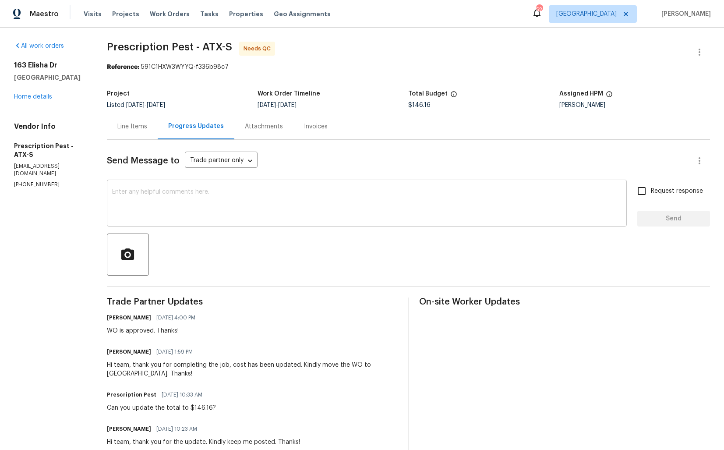
click at [259, 195] on textarea at bounding box center [367, 204] width 510 height 31
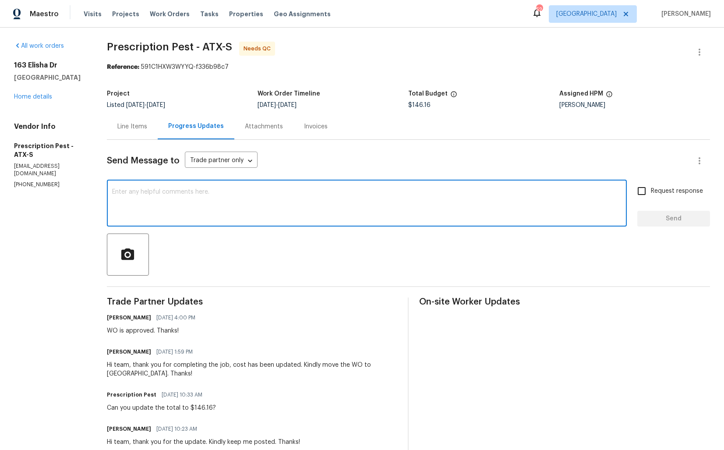
click at [135, 130] on div "Line Items" at bounding box center [132, 126] width 30 height 9
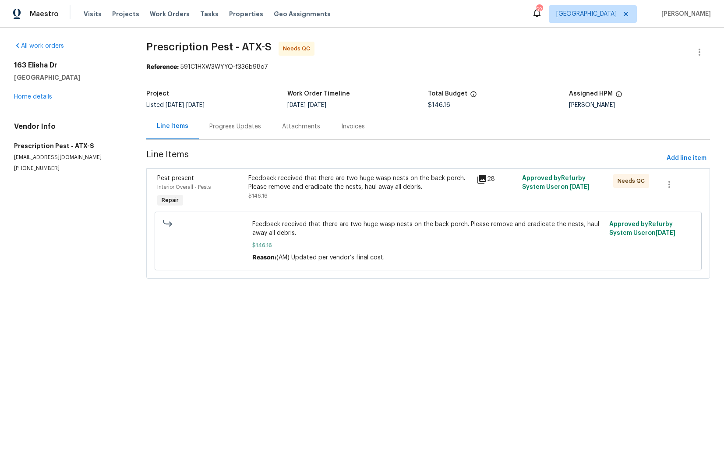
click at [331, 198] on div "Feedback received that there are two huge wasp nests on the back porch. Please …" at bounding box center [359, 187] width 223 height 26
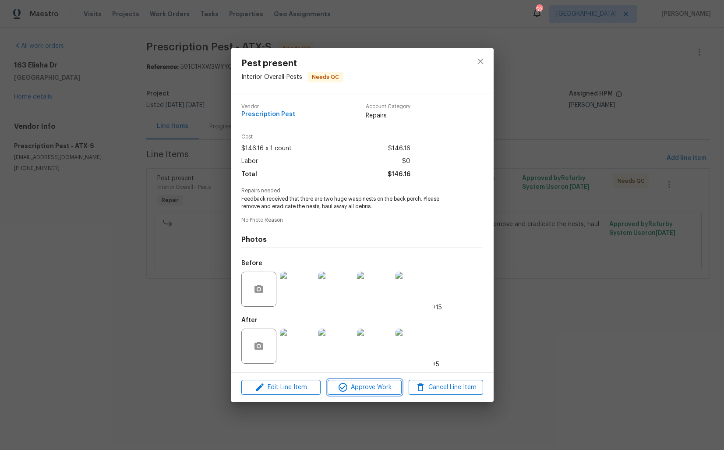
click at [361, 385] on span "Approve Work" at bounding box center [364, 387] width 69 height 11
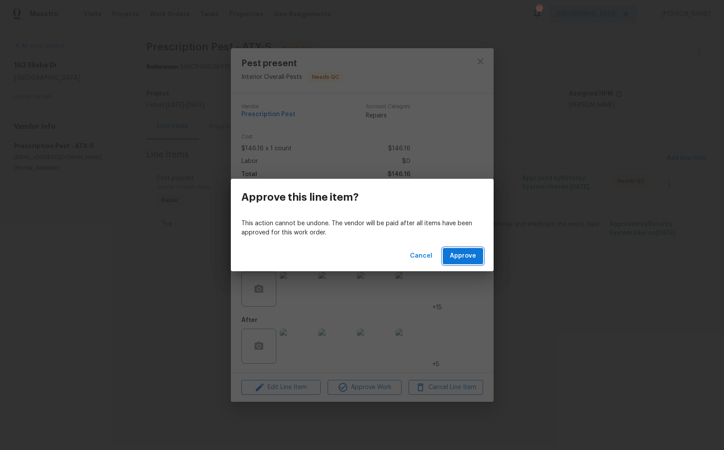
click at [460, 252] on span "Approve" at bounding box center [463, 256] width 26 height 11
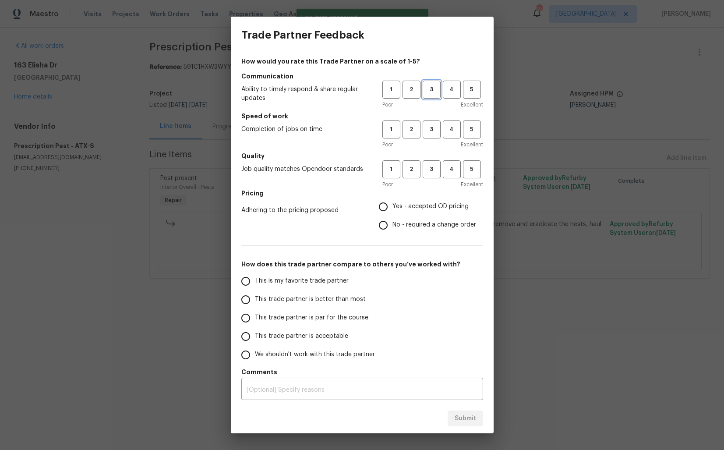
click at [434, 90] on span "3" at bounding box center [432, 90] width 16 height 10
click at [426, 132] on span "3" at bounding box center [432, 129] width 16 height 10
click at [432, 174] on span "3" at bounding box center [432, 169] width 16 height 10
click at [384, 225] on input "No - required a change order" at bounding box center [383, 225] width 18 height 18
radio input "true"
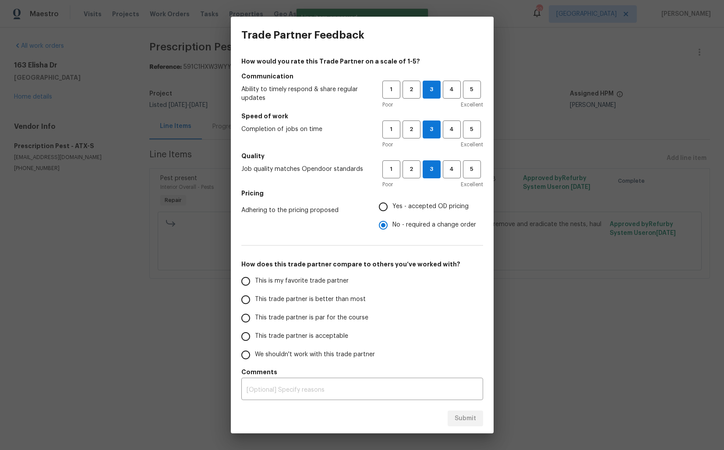
click at [322, 299] on span "This trade partner is better than most" at bounding box center [310, 299] width 111 height 9
click at [255, 299] on input "This trade partner is better than most" at bounding box center [246, 300] width 18 height 18
click at [468, 415] on span "Submit" at bounding box center [465, 418] width 21 height 11
radio input "true"
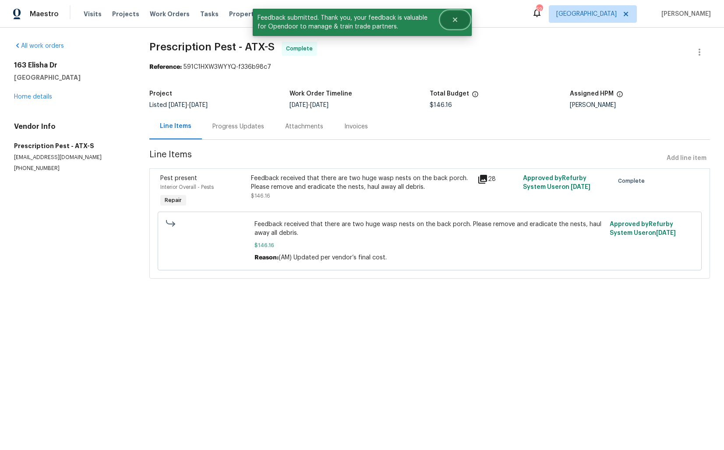
click at [454, 24] on button "Close" at bounding box center [455, 20] width 29 height 18
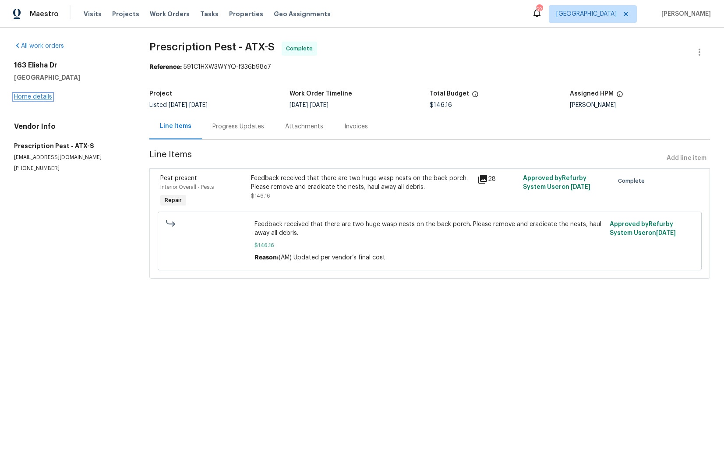
click at [39, 98] on link "Home details" at bounding box center [33, 97] width 38 height 6
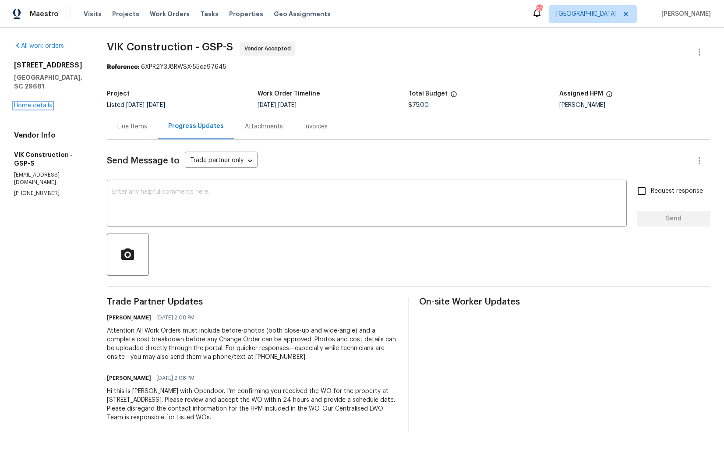
click at [37, 103] on link "Home details" at bounding box center [33, 106] width 38 height 6
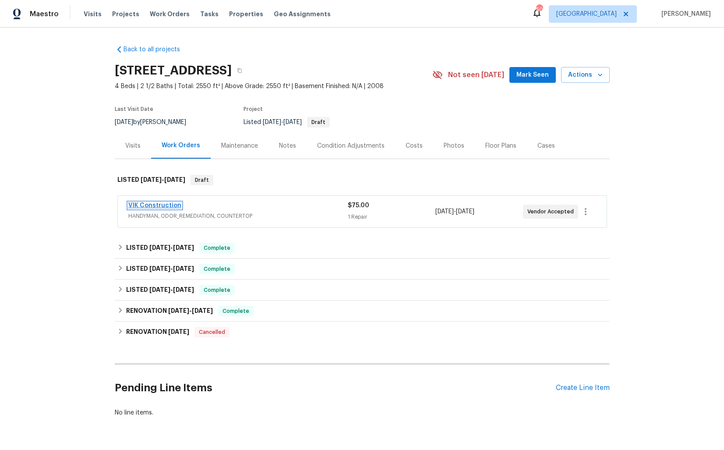
click at [149, 206] on link "VIK Construction" at bounding box center [154, 205] width 53 height 6
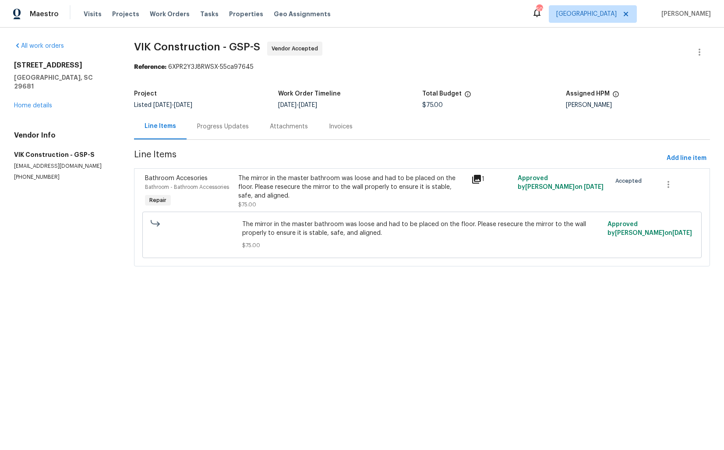
click at [223, 134] on div "Progress Updates" at bounding box center [223, 127] width 73 height 26
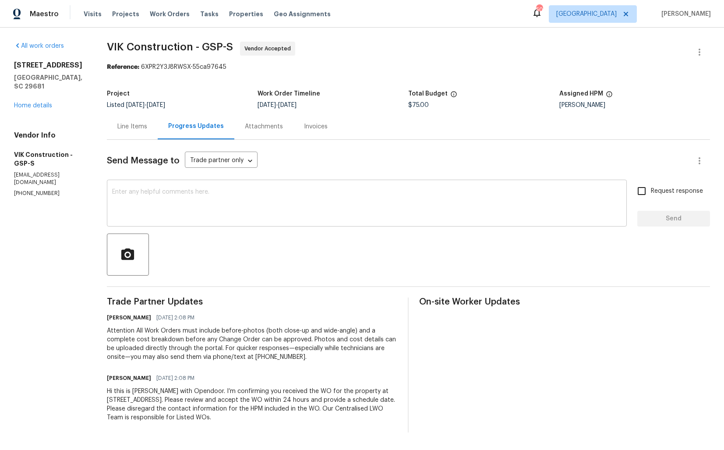
click at [241, 205] on textarea at bounding box center [367, 204] width 510 height 31
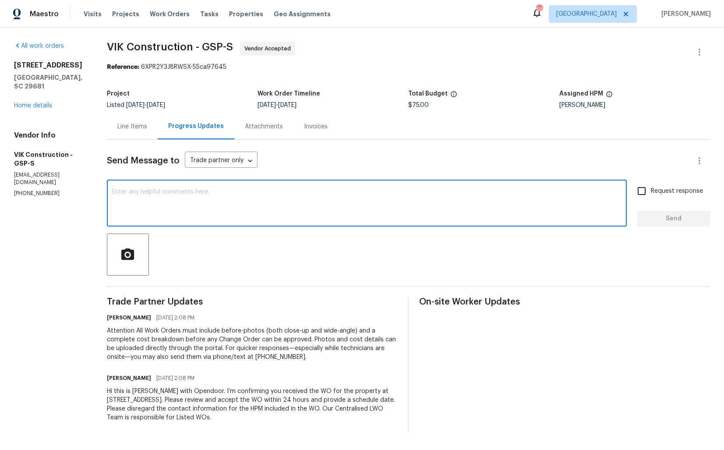
click at [227, 194] on textarea at bounding box center [367, 204] width 510 height 31
click at [272, 201] on textarea at bounding box center [367, 204] width 510 height 31
click at [131, 193] on textarea "HI team, thank you" at bounding box center [367, 204] width 510 height 31
click at [208, 193] on textarea "Hi team, thank you" at bounding box center [367, 204] width 510 height 31
paste textarea "it would be really helpful if we could get a scheduled date for this. Thanks!"
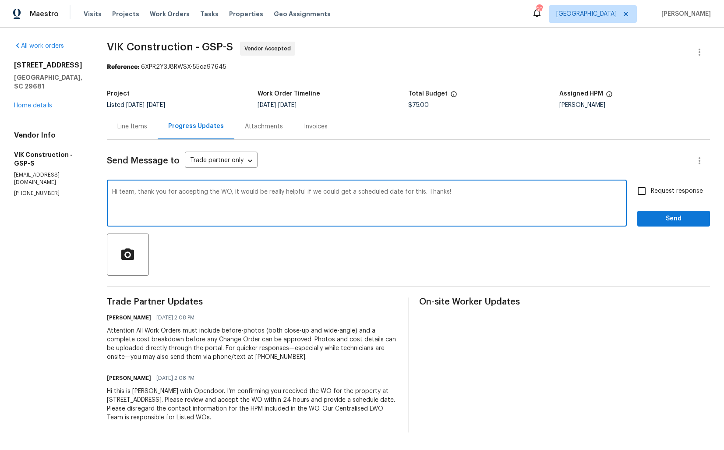
type textarea "Hi team, thank you for accepting the WO, it would be really helpful if we could…"
click at [653, 199] on label "Request response" at bounding box center [668, 191] width 71 height 18
click at [651, 199] on input "Request response" at bounding box center [642, 191] width 18 height 18
checkbox input "true"
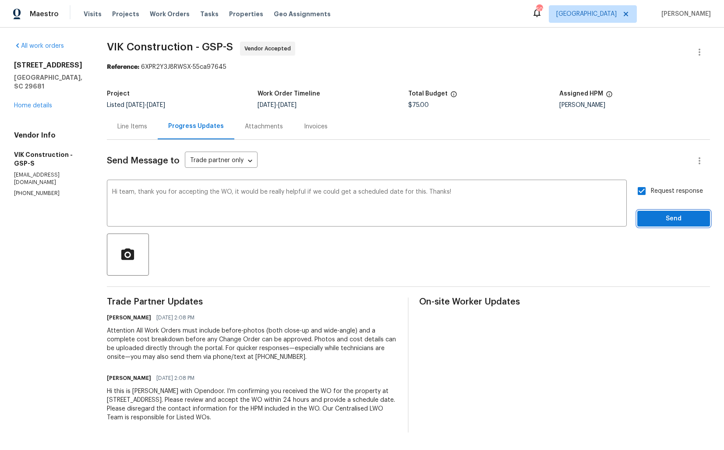
click at [653, 216] on span "Send" at bounding box center [674, 218] width 59 height 11
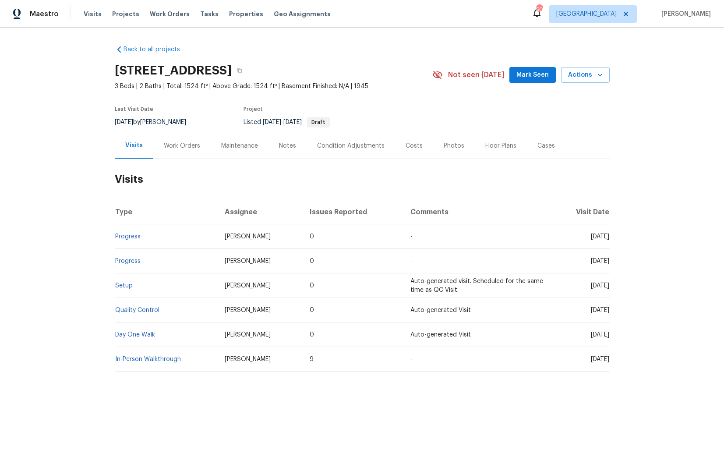
click at [180, 146] on div "Work Orders" at bounding box center [182, 146] width 36 height 9
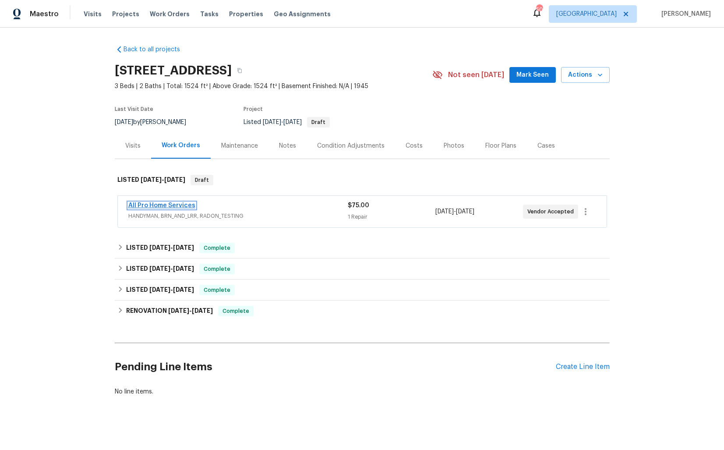
click at [169, 205] on link "All Pro Home Services" at bounding box center [161, 205] width 67 height 6
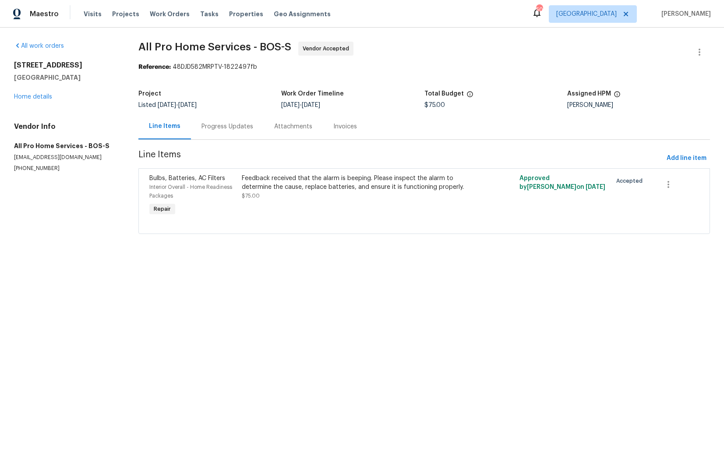
click at [224, 129] on div "Progress Updates" at bounding box center [228, 126] width 52 height 9
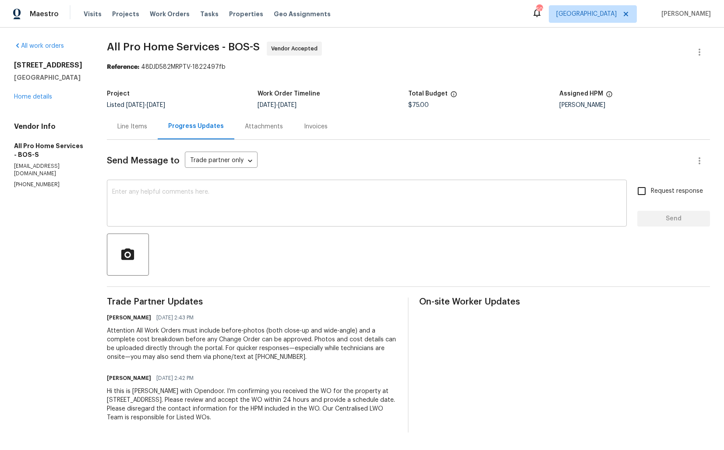
click at [313, 210] on textarea at bounding box center [367, 204] width 510 height 31
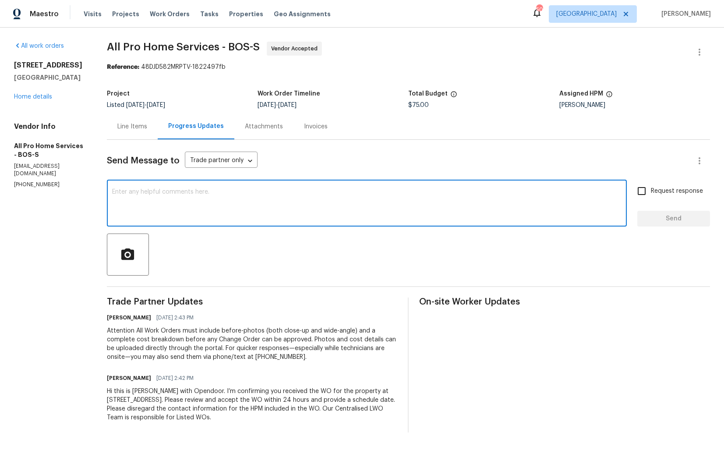
click at [327, 202] on textarea at bounding box center [367, 204] width 510 height 31
paste textarea "it would be really helpful if we could get a scheduled date for this. Thanks!"
type textarea "Hi team, thank you for accepting the WO, it would be really helpful if we could…"
click at [651, 192] on input "Request response" at bounding box center [642, 191] width 18 height 18
checkbox input "true"
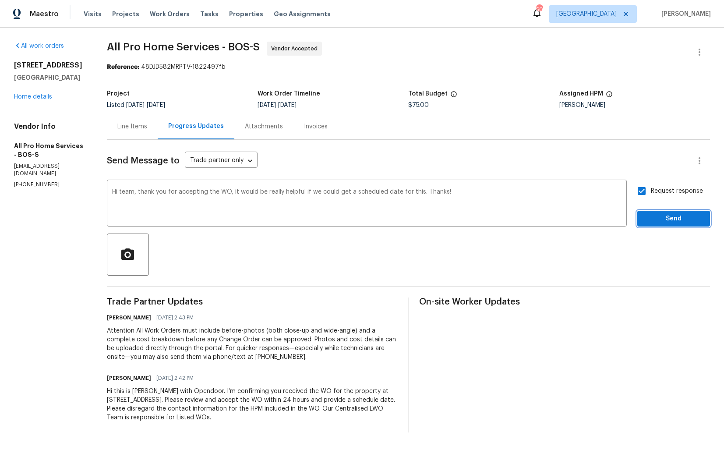
click at [652, 221] on span "Send" at bounding box center [674, 218] width 59 height 11
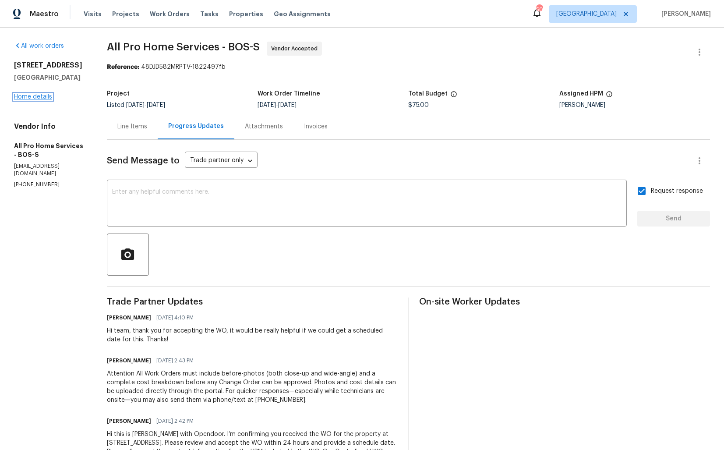
click at [42, 100] on link "Home details" at bounding box center [33, 97] width 38 height 6
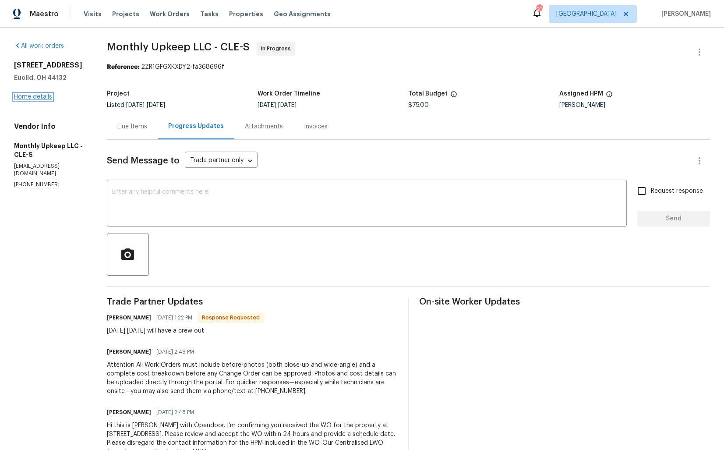
click at [42, 94] on link "Home details" at bounding box center [33, 97] width 38 height 6
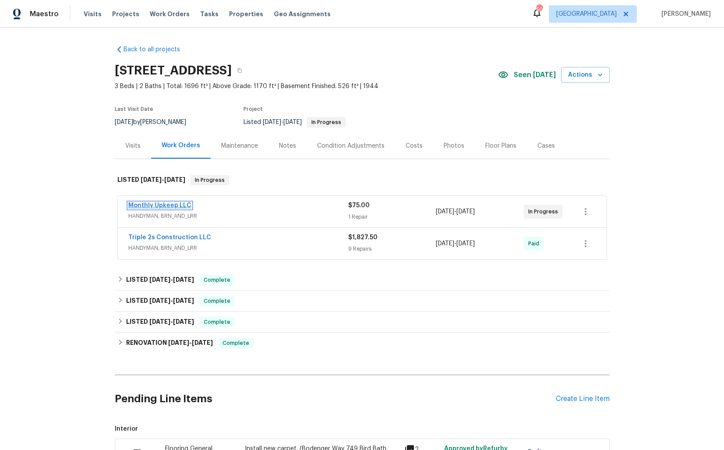
click at [172, 206] on link "Monthly Upkeep LLC" at bounding box center [159, 205] width 63 height 6
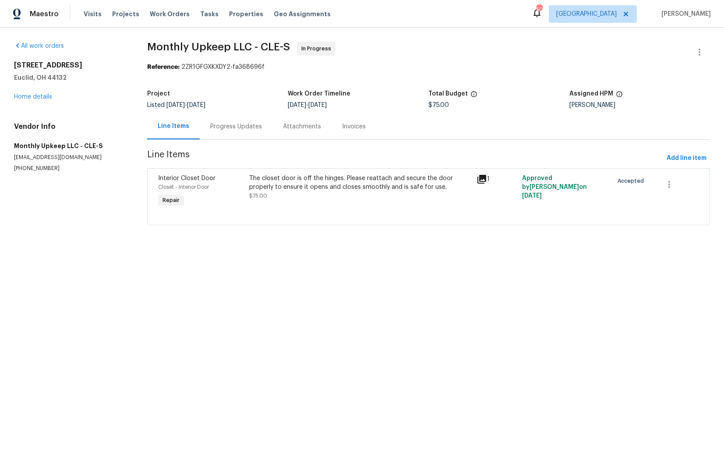
click at [284, 182] on div "The closet door is off the hinges. Please reattach and secure the door properly…" at bounding box center [360, 183] width 223 height 18
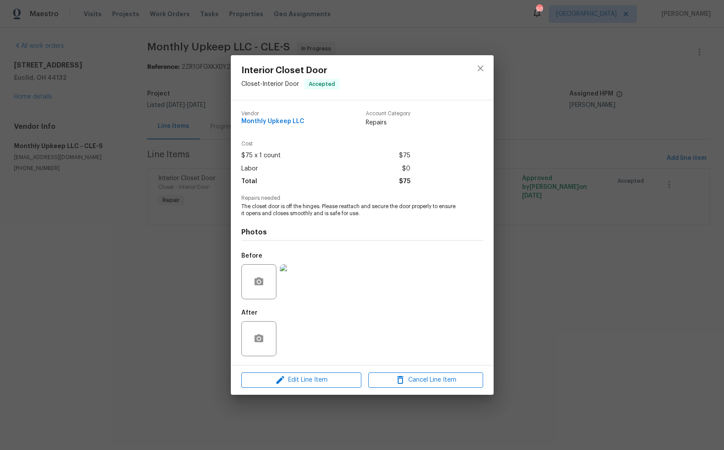
click at [206, 258] on div "Interior Closet Door Closet - Interior Door Accepted Vendor Monthly Upkeep LLC …" at bounding box center [362, 225] width 724 height 450
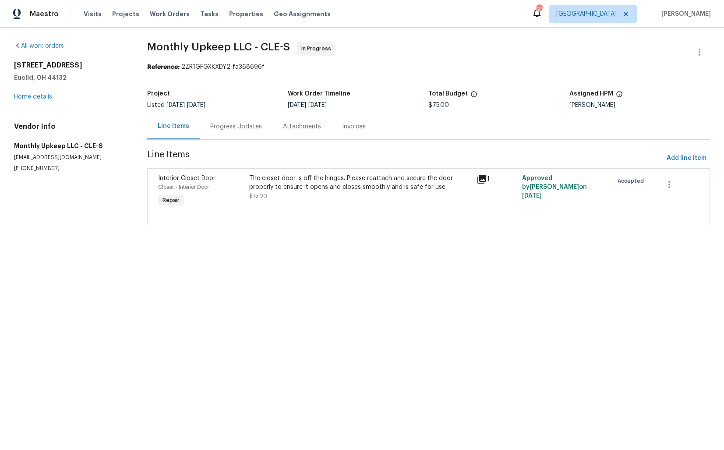
click at [244, 130] on div "Progress Updates" at bounding box center [236, 126] width 52 height 9
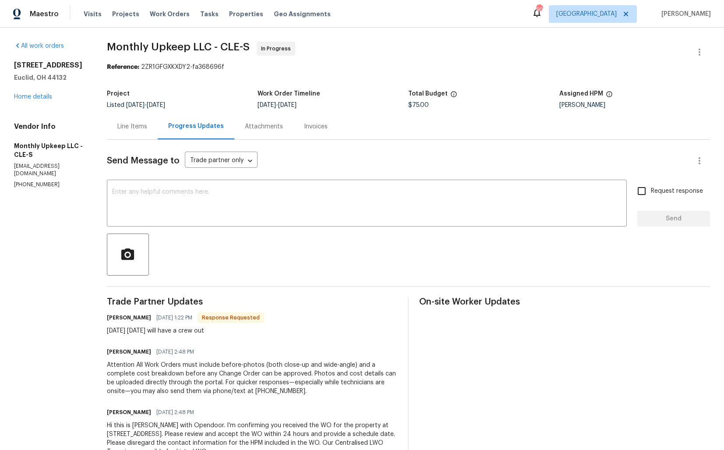
click at [117, 319] on h6 "Spensir Chappell" at bounding box center [129, 317] width 44 height 9
copy h6 "Spensir"
click at [237, 213] on textarea at bounding box center [367, 204] width 510 height 31
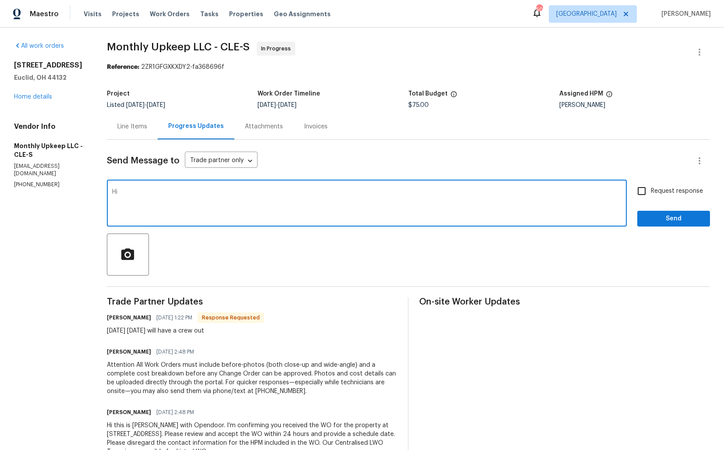
paste textarea "Spensir"
type textarea "Hi Spensir, thank you for the update. Kindly keep me posted. Thanks!"
click at [646, 195] on input "Request response" at bounding box center [642, 191] width 18 height 18
checkbox input "true"
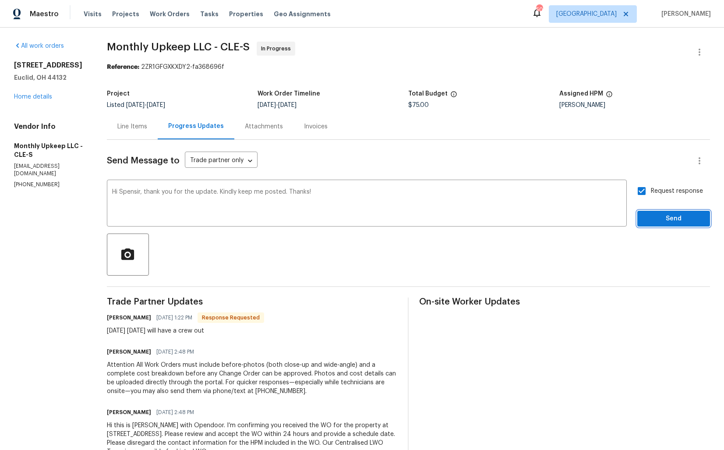
click at [660, 220] on span "Send" at bounding box center [674, 218] width 59 height 11
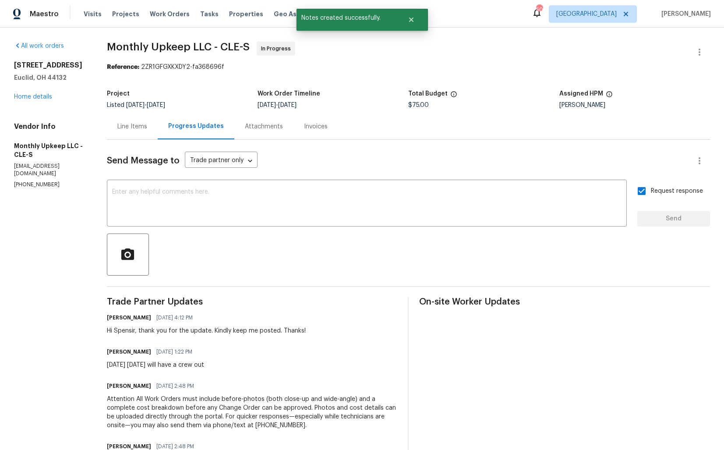
click at [136, 365] on div "Tomorrow 9/11 we will have a crew out" at bounding box center [155, 365] width 97 height 9
copy div "Tomorrow 9/11 we will have a crew out"
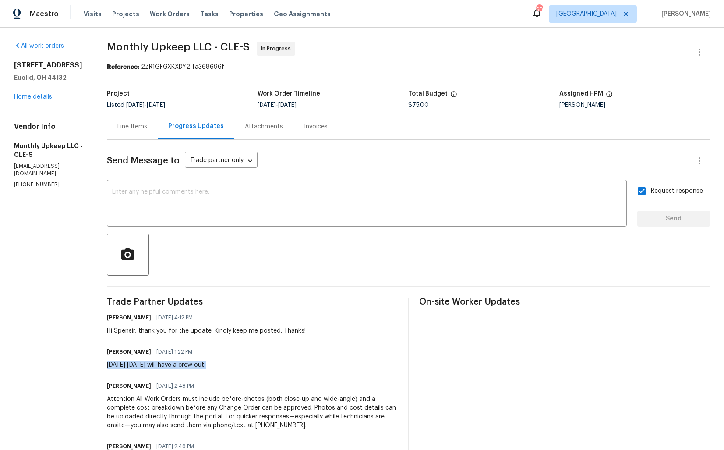
click at [220, 106] on div "Listed 8/20/2025 - 9/11/2025" at bounding box center [182, 105] width 151 height 6
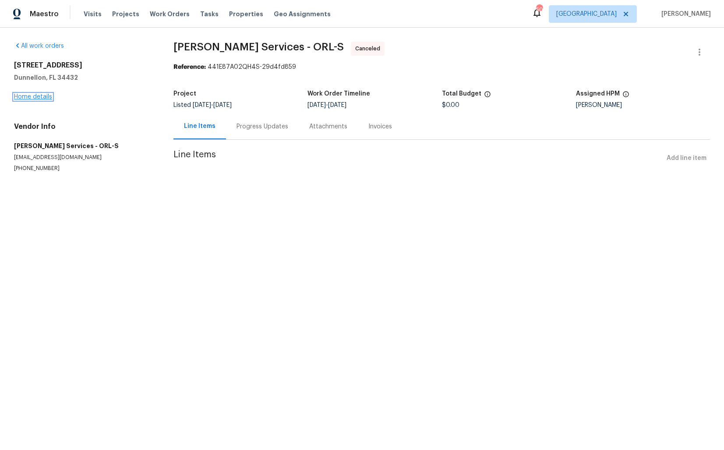
click at [35, 95] on link "Home details" at bounding box center [33, 97] width 38 height 6
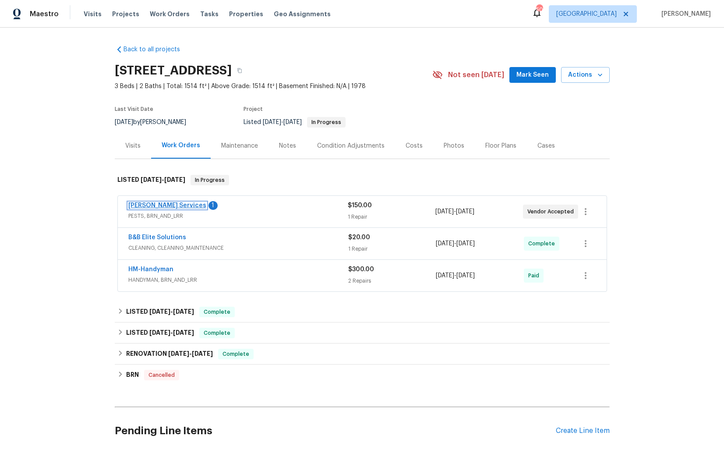
click at [165, 207] on link "[PERSON_NAME] Services" at bounding box center [167, 205] width 78 height 6
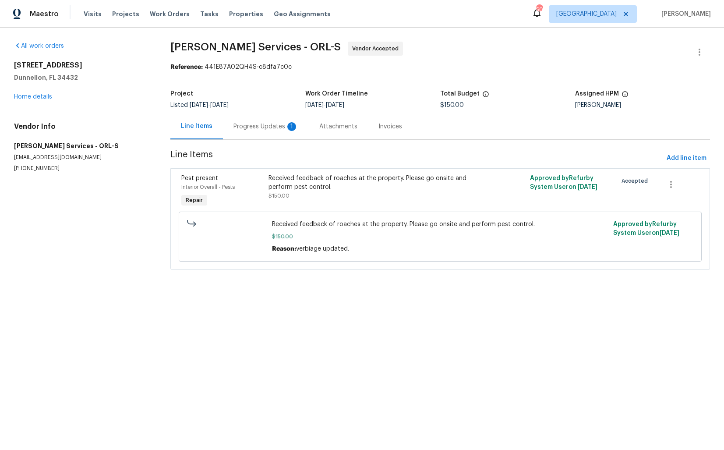
click at [242, 126] on div "Progress Updates 1" at bounding box center [266, 126] width 65 height 9
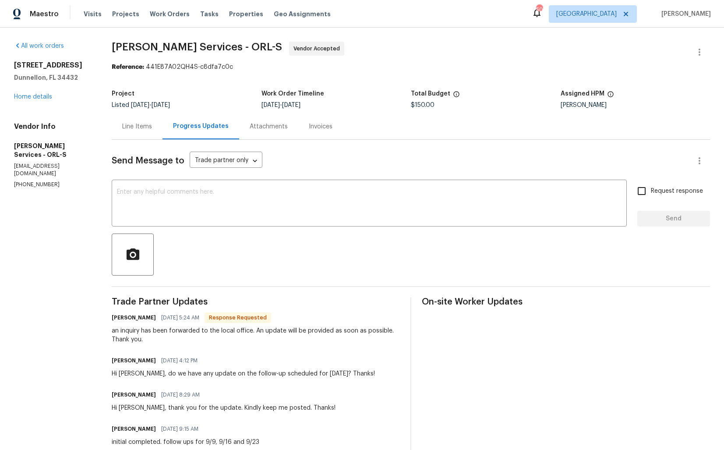
click at [139, 317] on h6 "[PERSON_NAME]" at bounding box center [134, 317] width 44 height 9
copy h6 "[PERSON_NAME]"
click at [245, 219] on textarea at bounding box center [369, 204] width 505 height 31
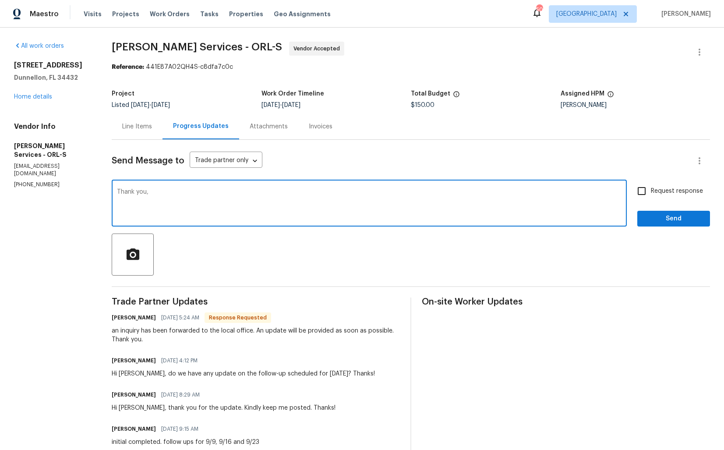
paste textarea "[PERSON_NAME]"
click at [223, 194] on textarea "Thank you, [PERSON_NAME]. Kindly keep. me posted. Thanks!" at bounding box center [369, 204] width 505 height 31
type textarea "Thank you, [PERSON_NAME]. Kindly keep me posted. Thanks!"
click at [644, 191] on input "Request response" at bounding box center [642, 191] width 18 height 18
checkbox input "true"
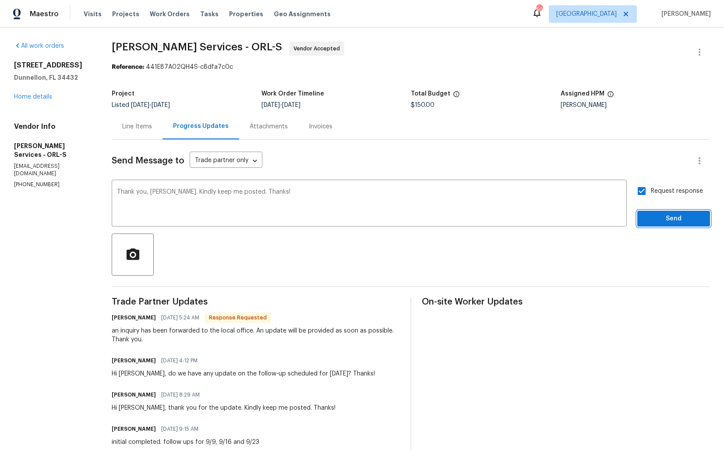
click at [659, 216] on span "Send" at bounding box center [674, 218] width 59 height 11
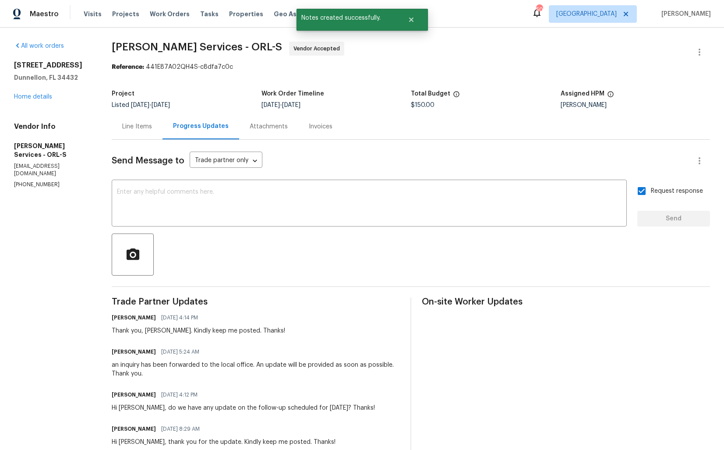
click at [154, 368] on div "an inquiry has been forwarded to the local office. An update will be provided a…" at bounding box center [256, 370] width 288 height 18
copy div "an inquiry has been forwarded to the local office. An update will be provided a…"
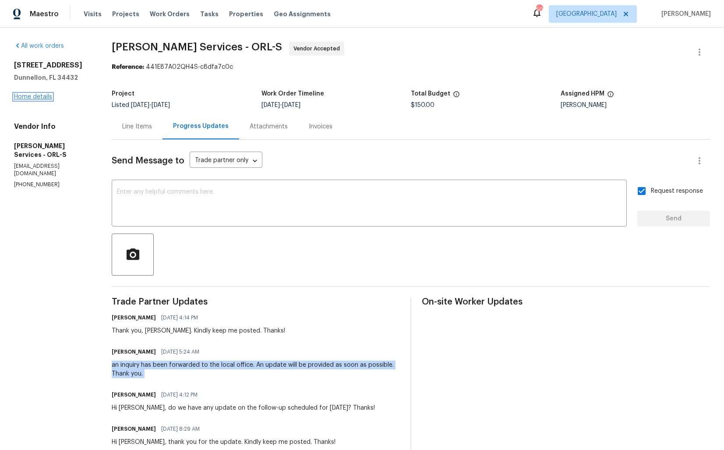
click at [29, 97] on link "Home details" at bounding box center [33, 97] width 38 height 6
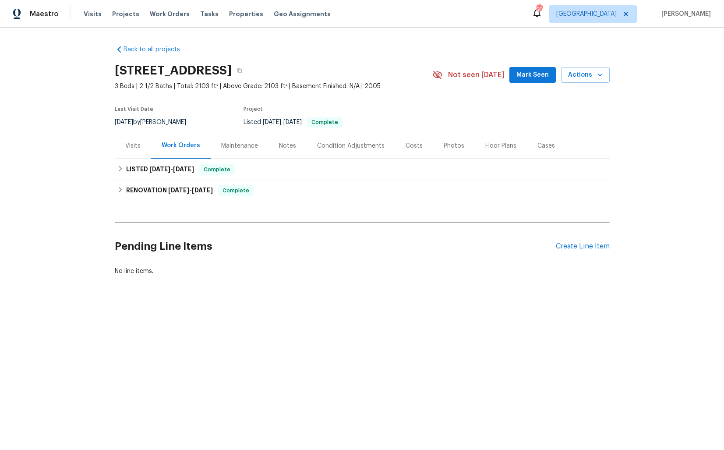
click at [544, 151] on div "Cases" at bounding box center [546, 146] width 39 height 26
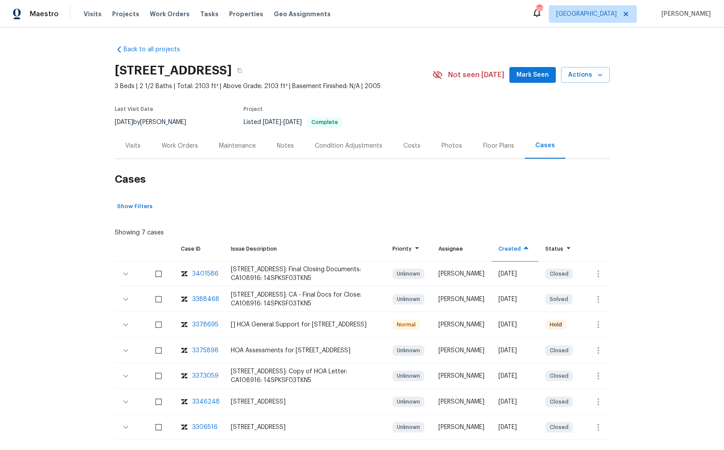
click at [197, 325] on div "3378695" at bounding box center [205, 324] width 26 height 9
click at [183, 149] on div "Work Orders" at bounding box center [180, 146] width 36 height 9
